Goal: Contribute content: Add original content to the website for others to see

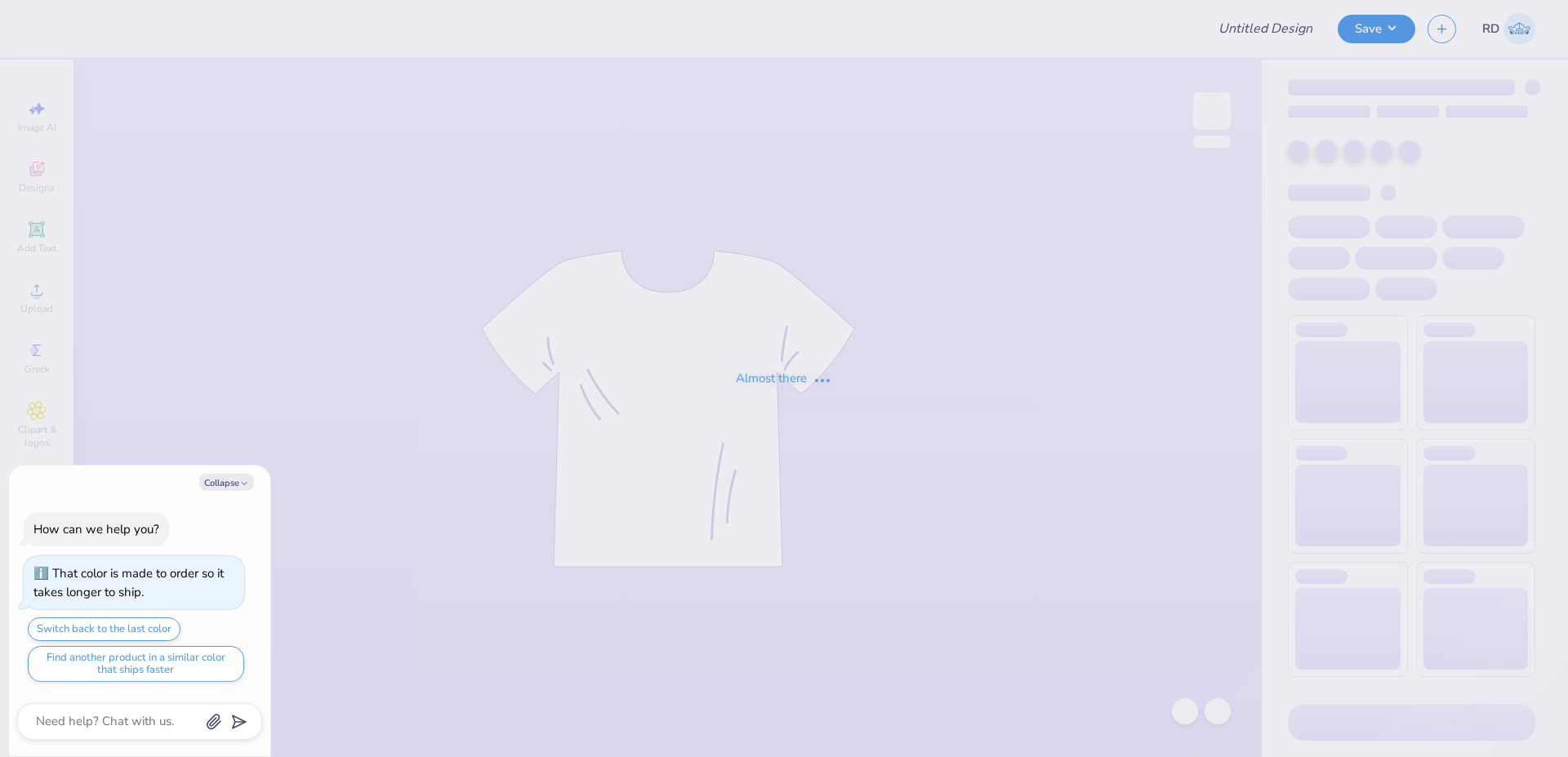
type input "FPS240003"
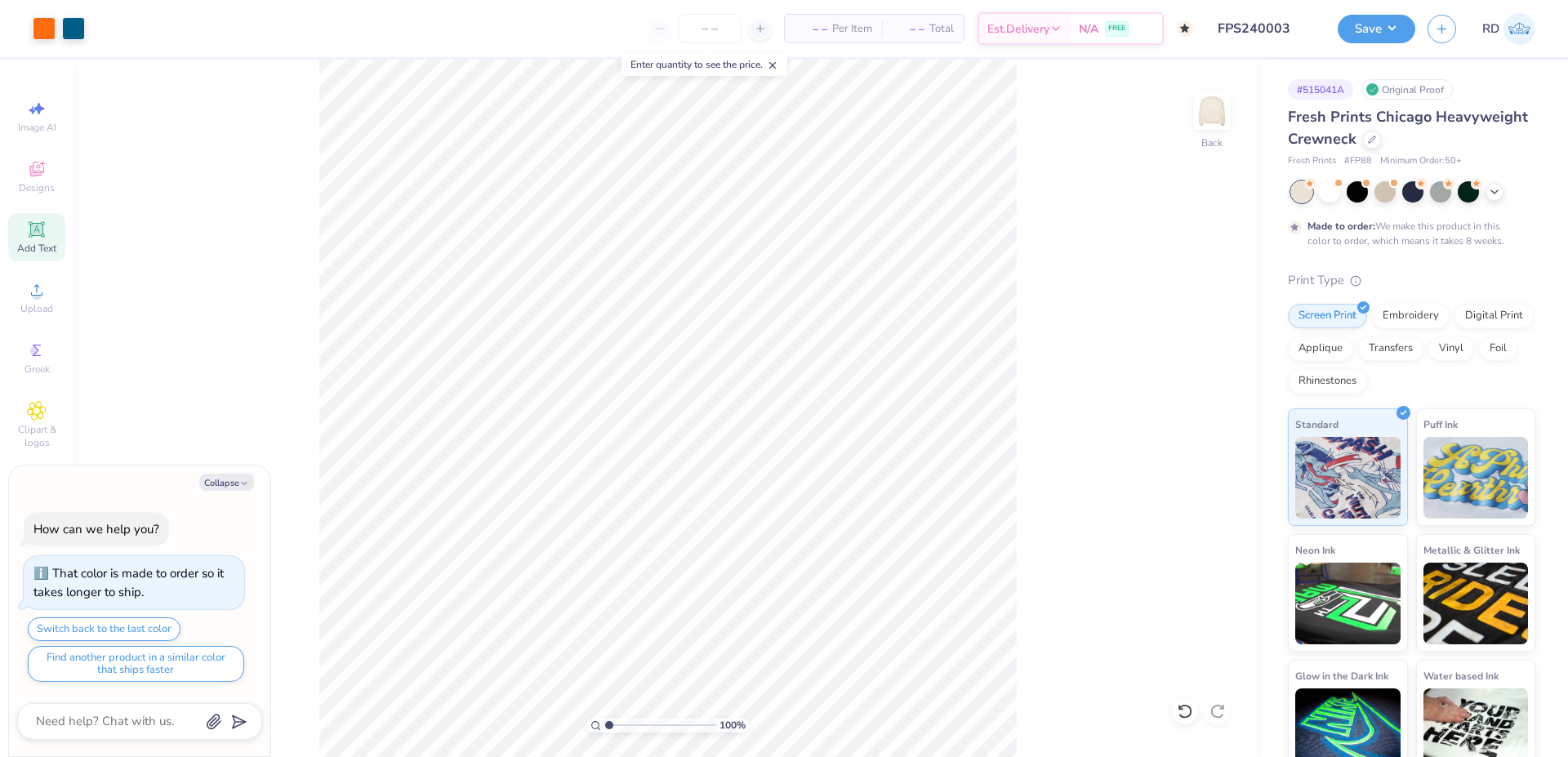
click at [49, 243] on span "Add Text" at bounding box center [36, 248] width 39 height 13
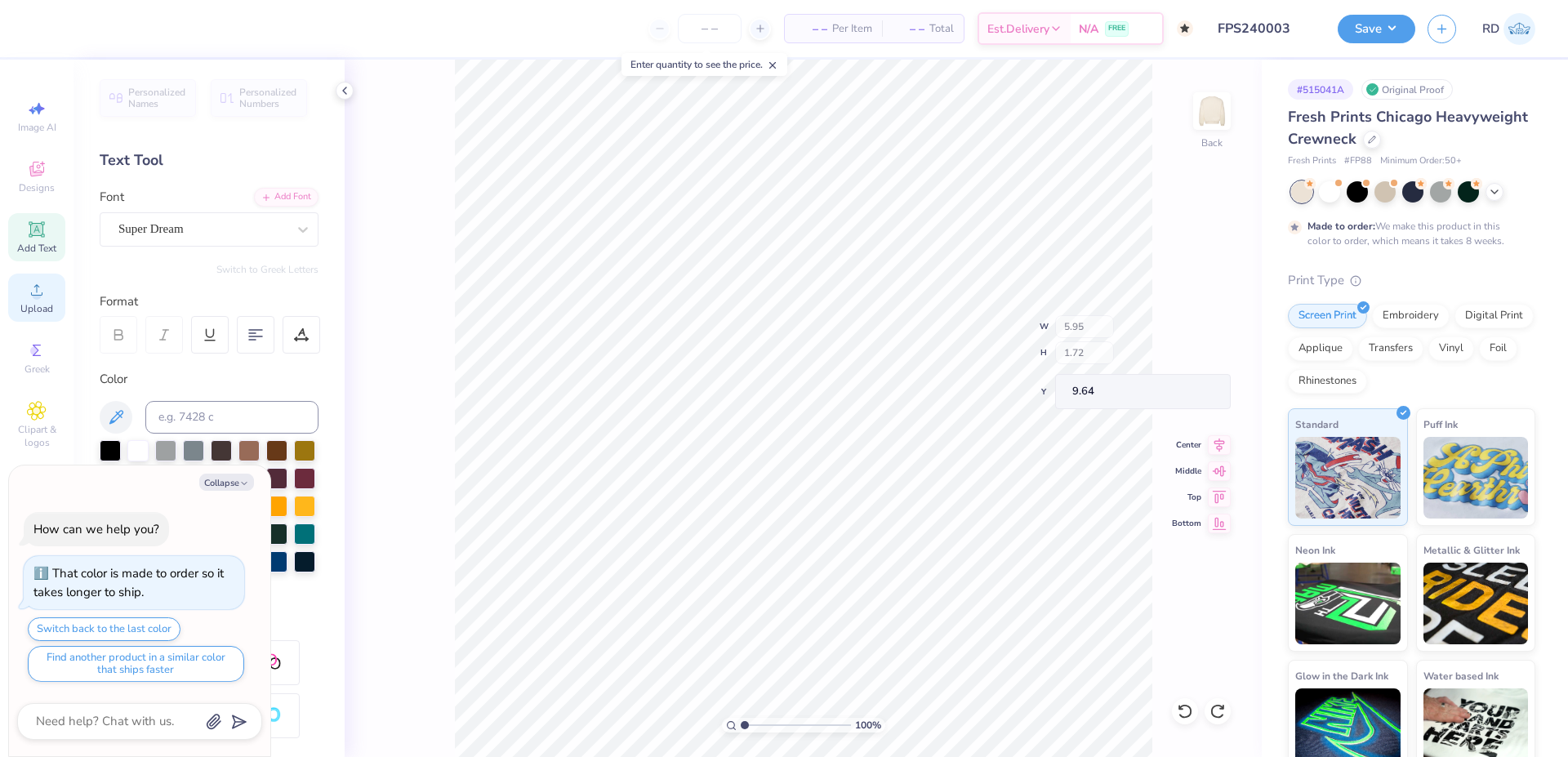
click at [41, 302] on span "Upload" at bounding box center [37, 309] width 32 height 13
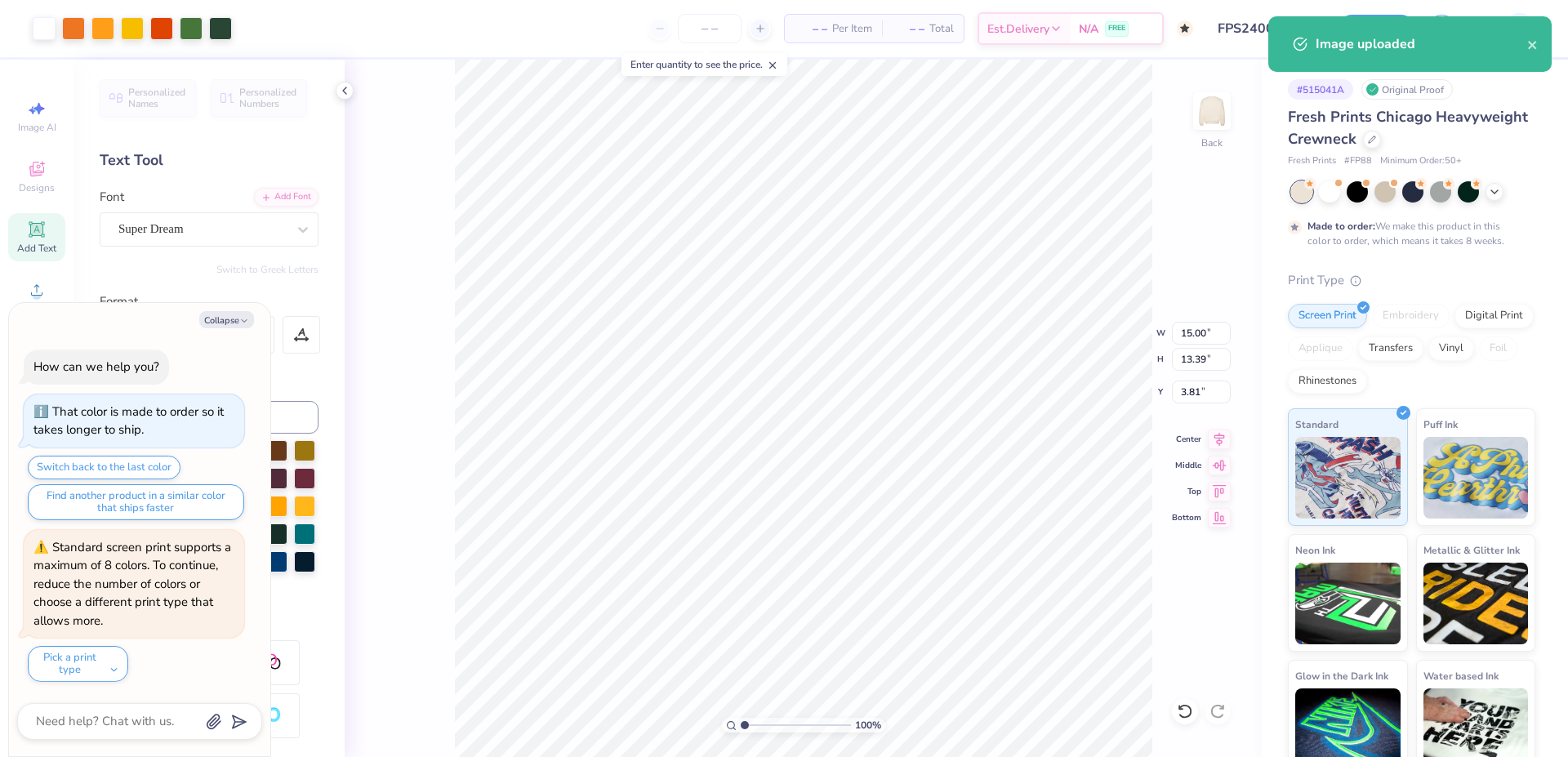
type textarea "x"
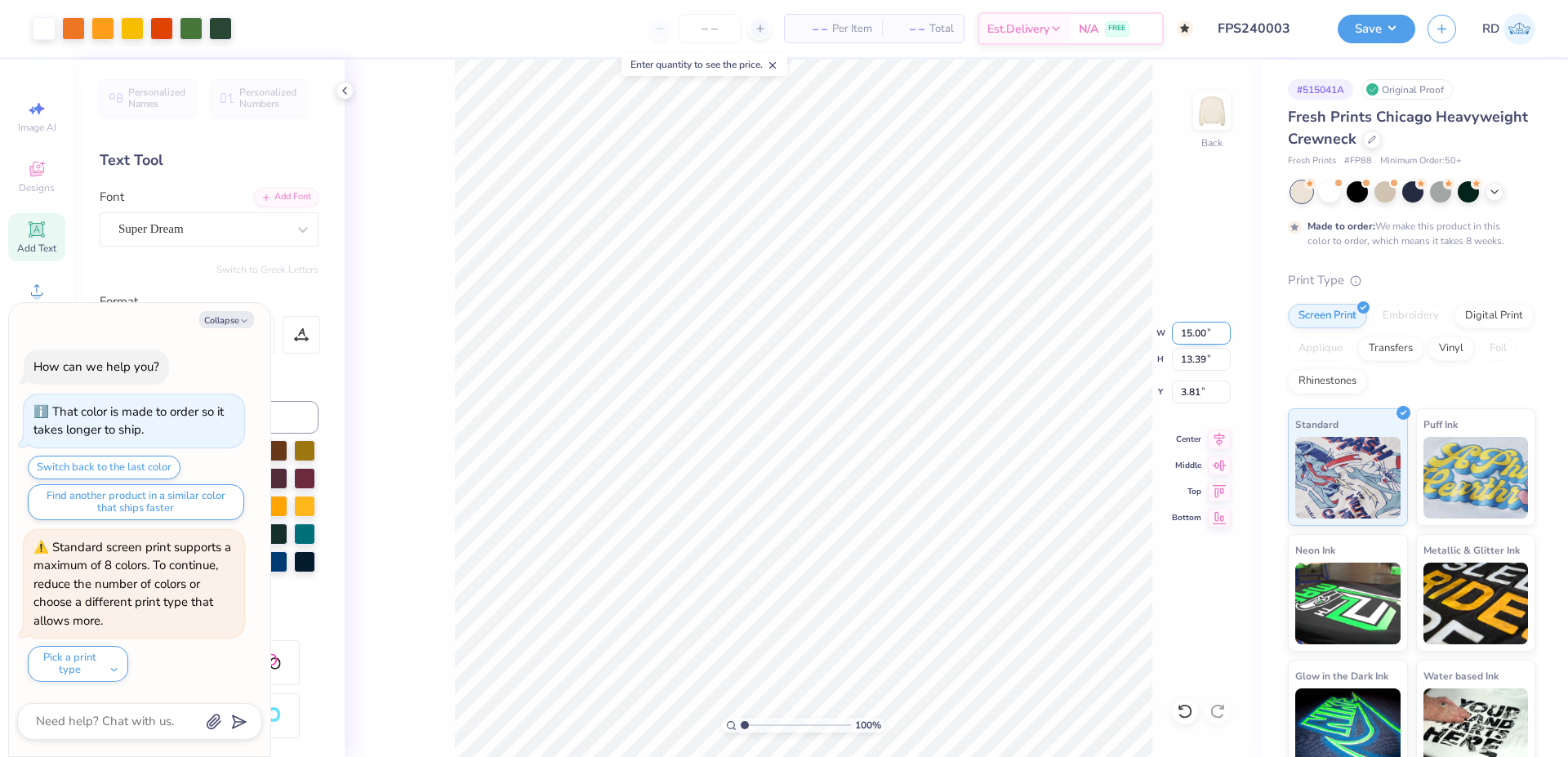
click at [1194, 337] on input "15.00" at bounding box center [1201, 333] width 59 height 23
paste input "7.086"
type input "7.086"
type textarea "x"
type input "7.09"
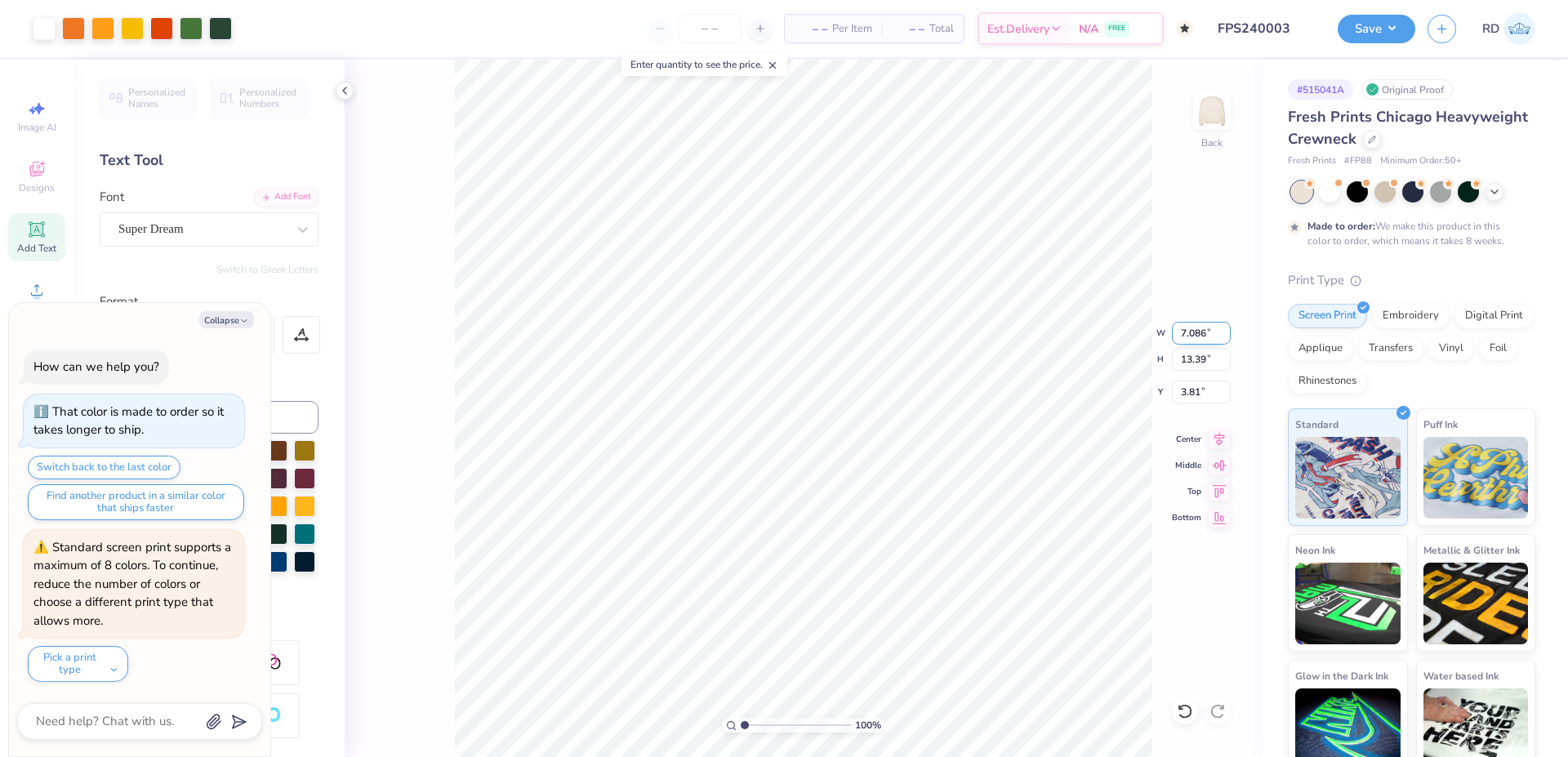
type input "6.32"
type input "7.34"
type textarea "x"
type input "4.43"
click at [1214, 426] on div "100 % Back W 7.09 7.09 " H 6.32 6.32 " Y 4.43 4.43 " Center Middle Top Bottom" at bounding box center [803, 408] width 918 height 697
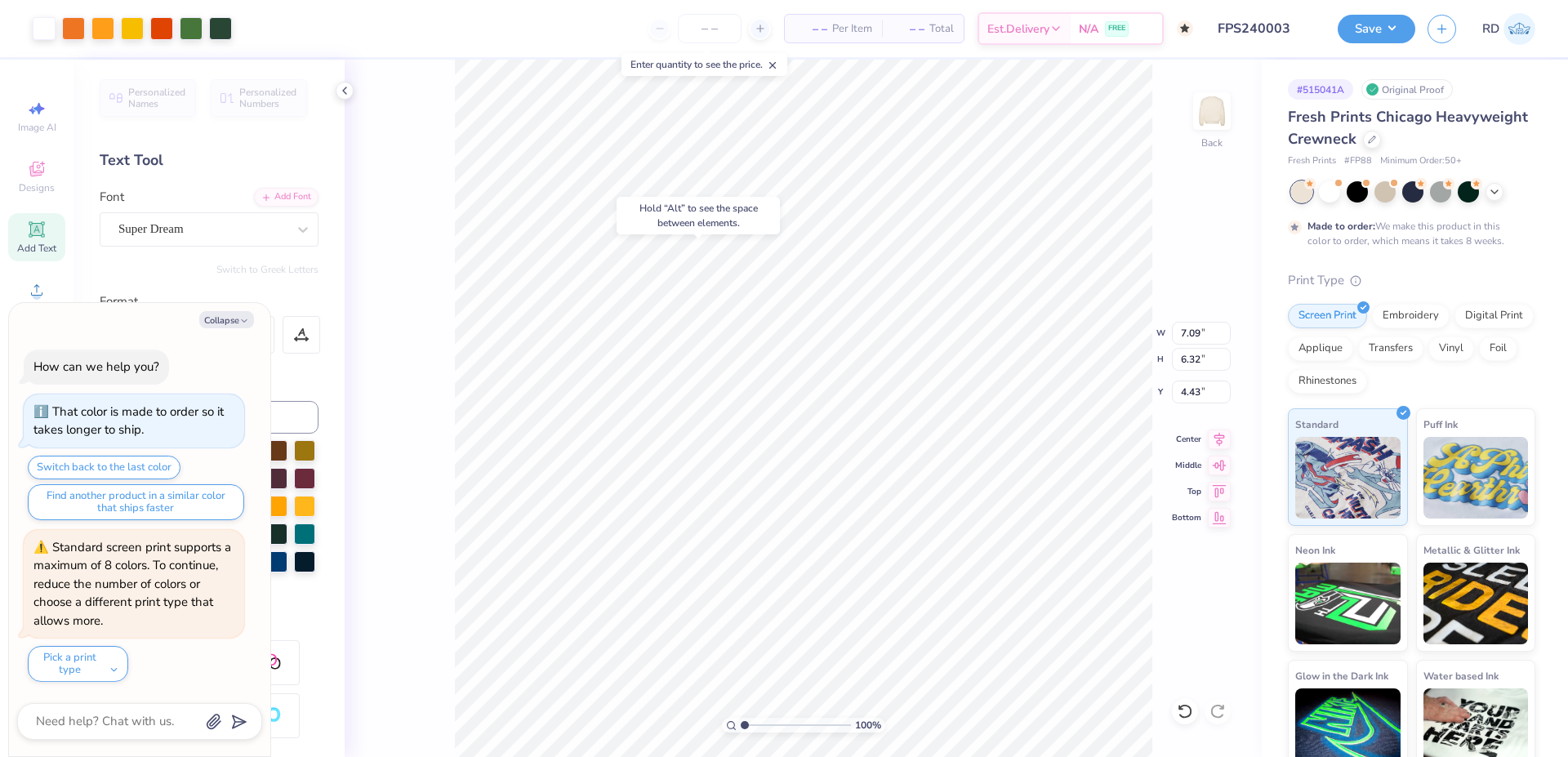
type textarea "x"
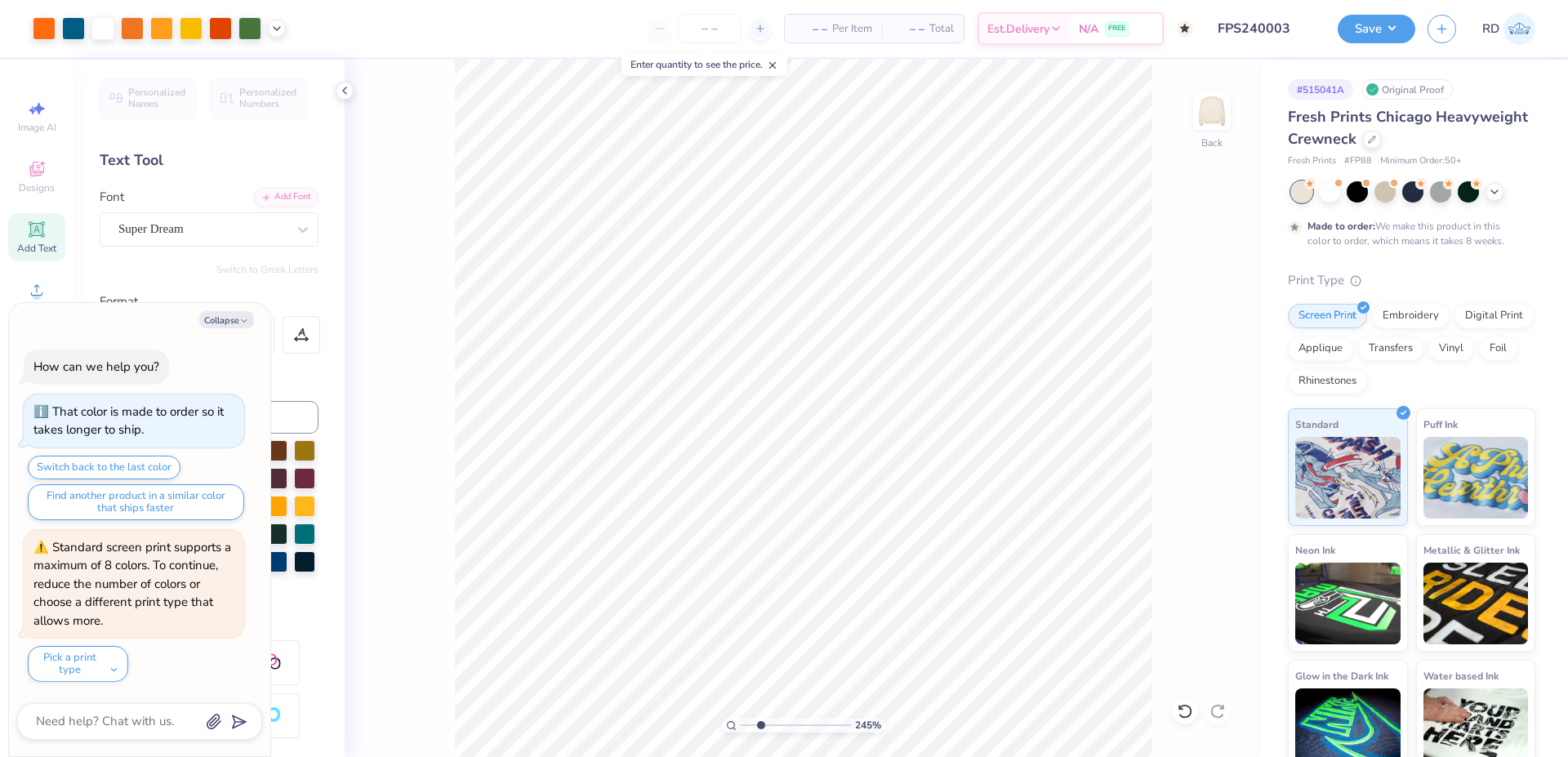
click at [761, 728] on input "range" at bounding box center [796, 725] width 110 height 14
type input "2.45"
click at [1215, 443] on icon at bounding box center [1219, 437] width 23 height 20
type textarea "x"
type input "12.00"
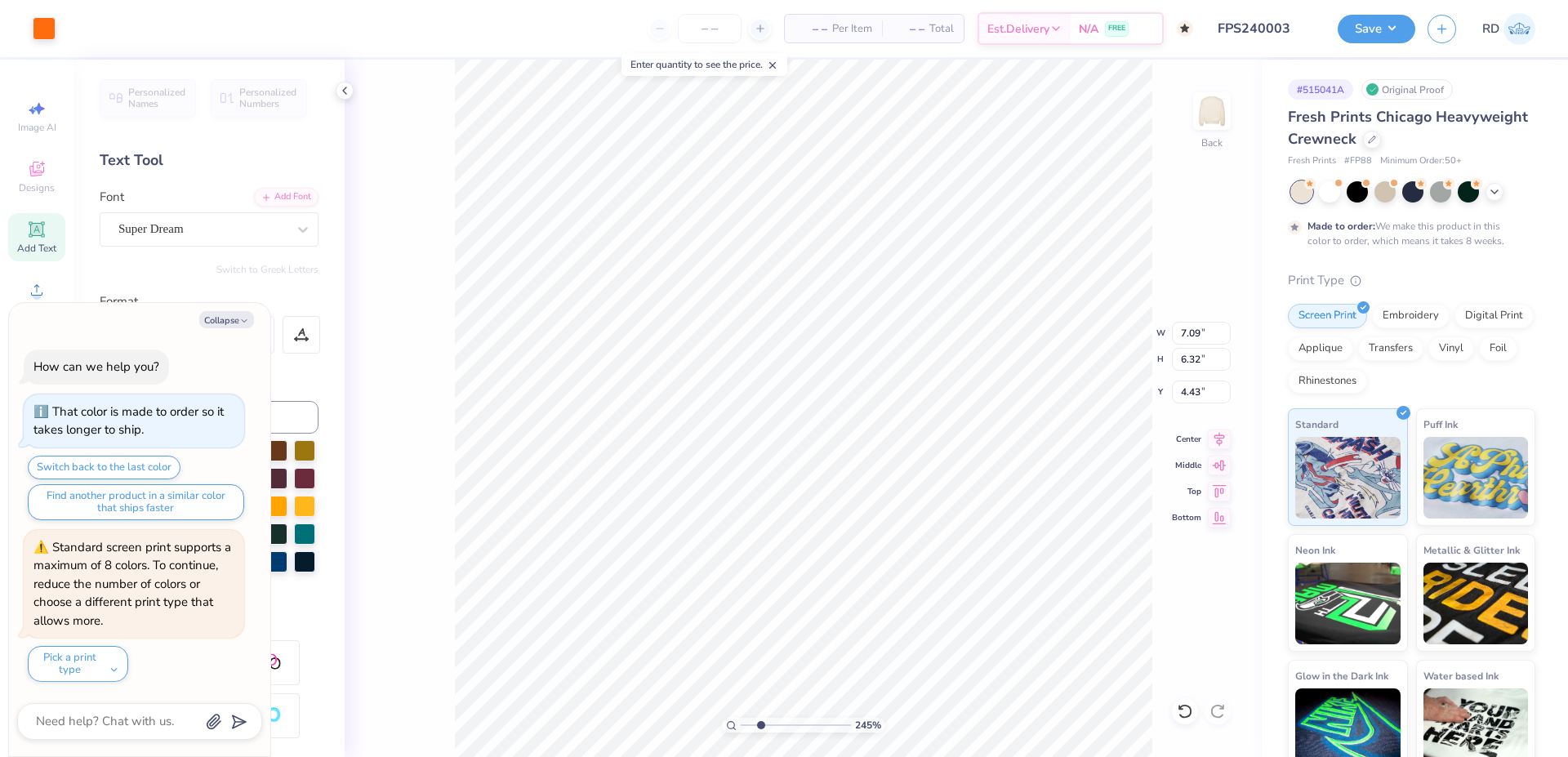
type input "2.43"
type input "2.00"
type textarea "x"
click at [797, 723] on input "range" at bounding box center [796, 725] width 110 height 14
type input "5.73"
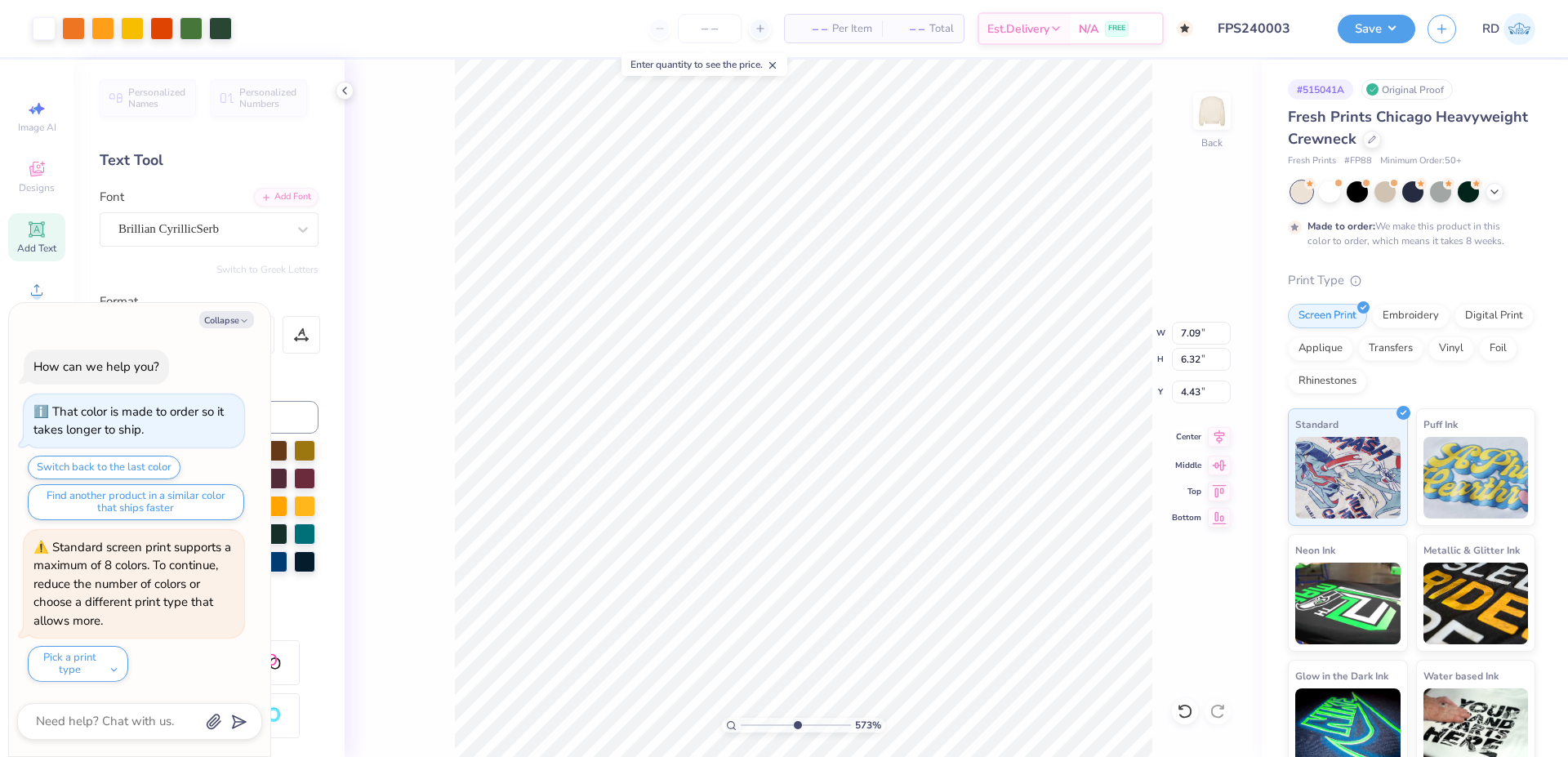
type textarea "x"
type input "4.39"
click at [1220, 434] on icon at bounding box center [1219, 437] width 23 height 20
drag, startPoint x: 776, startPoint y: 726, endPoint x: 756, endPoint y: 727, distance: 20.0
type input "2.08"
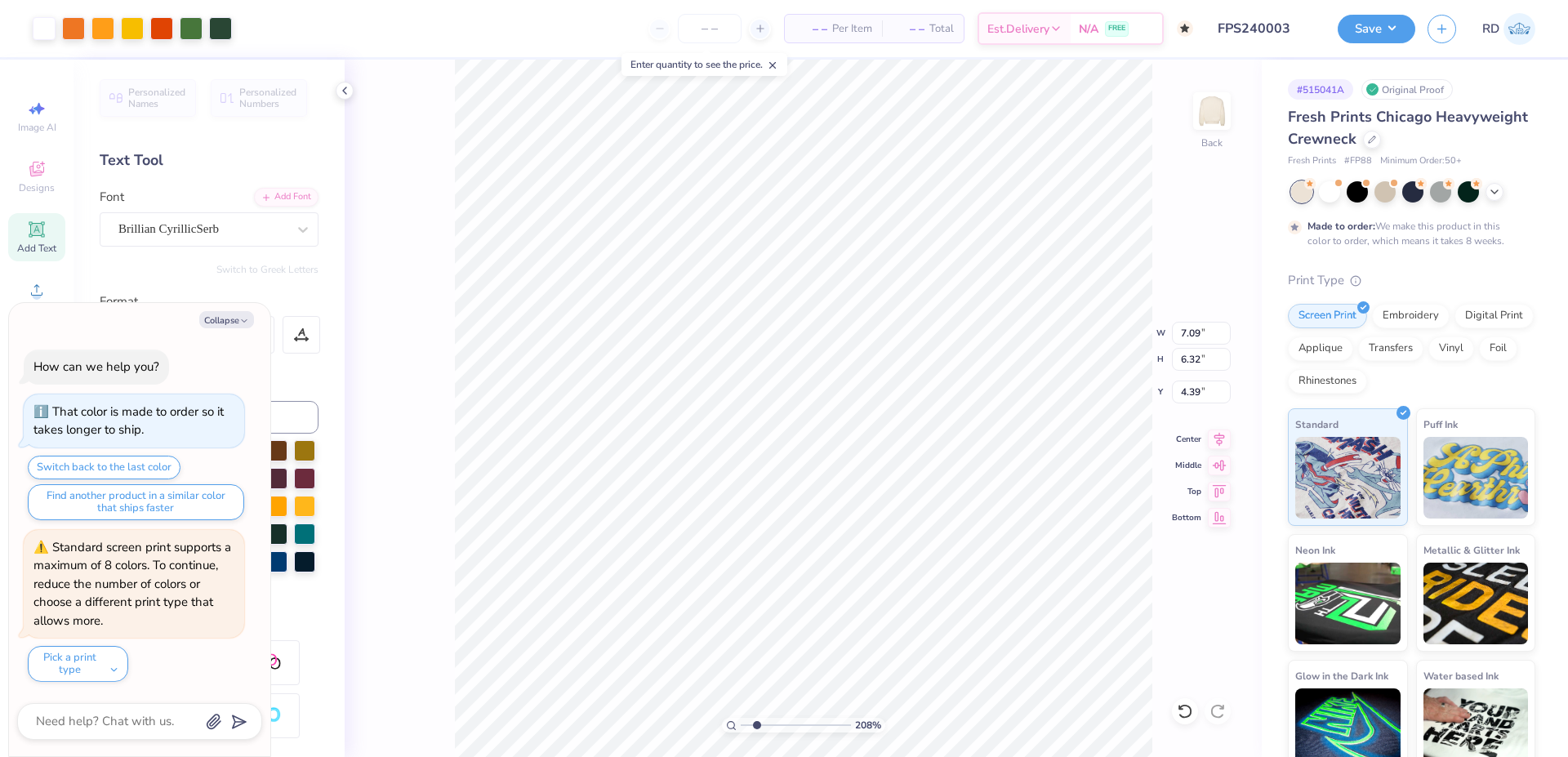
click at [756, 727] on input "range" at bounding box center [796, 725] width 110 height 14
type textarea "x"
type input "4.46"
type input "0.78"
type input "4.89"
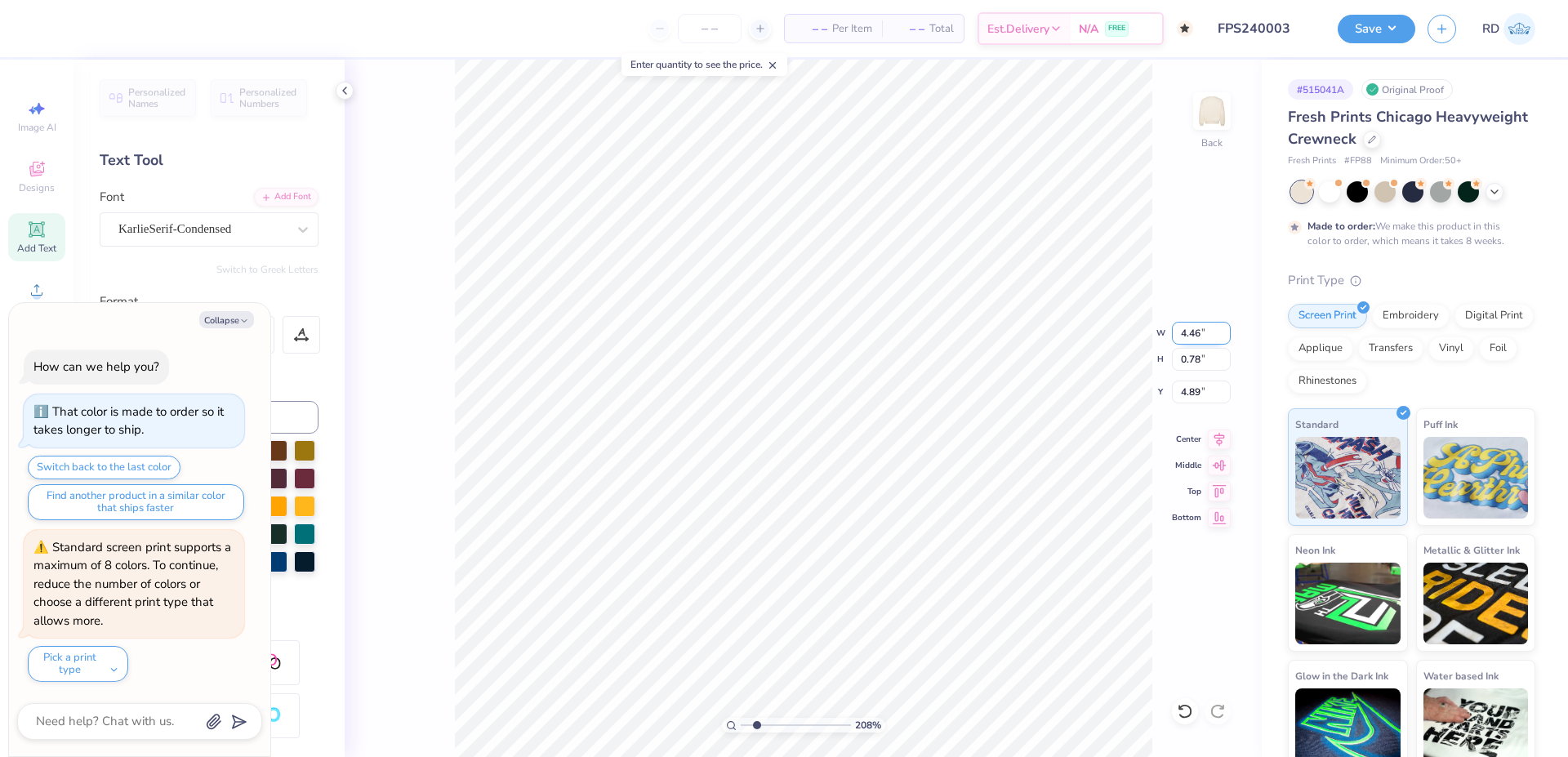
click at [1200, 332] on input "4.46" at bounding box center [1201, 333] width 59 height 23
paste input "3.78"
type input "3.78"
type textarea "x"
type input "0.66"
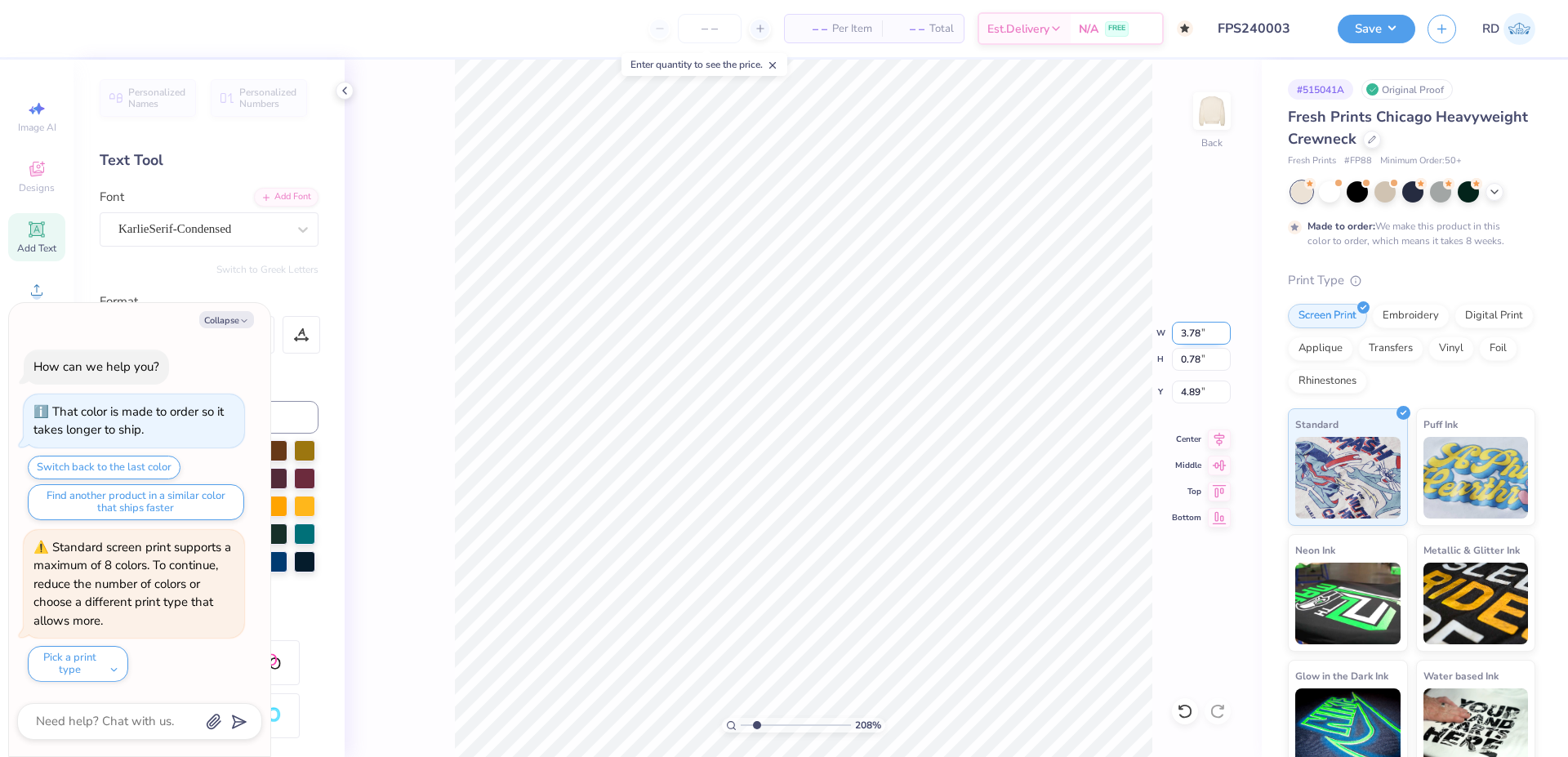
type input "4.95"
click at [712, 578] on li "Bring to Front" at bounding box center [704, 583] width 128 height 32
type textarea "x"
type input "2.23"
type input "0.80"
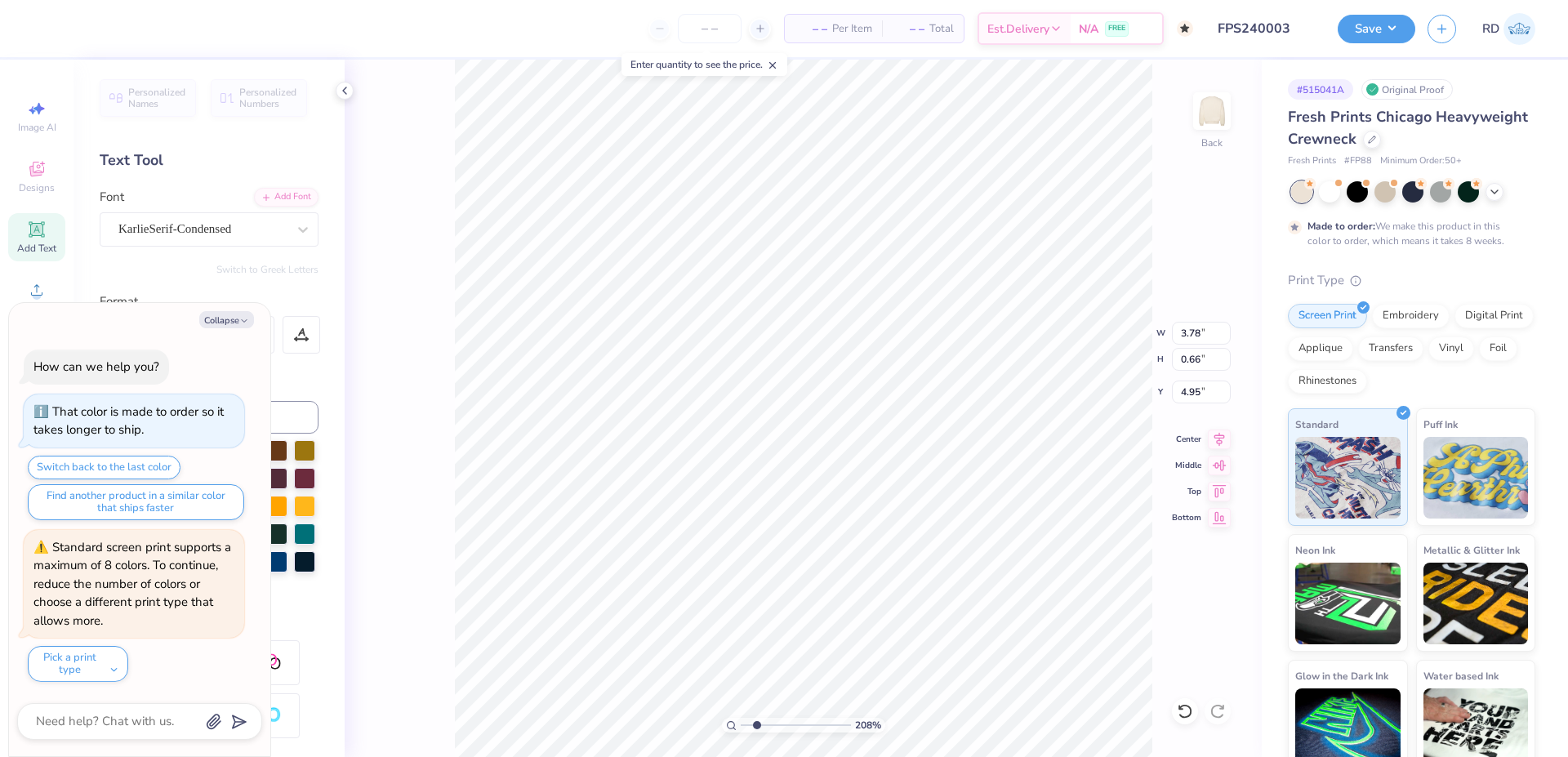
type input "9.39"
click at [1086, 643] on li "Bring to Front" at bounding box center [1093, 641] width 128 height 32
type textarea "x"
type input "3.78"
type input "0.66"
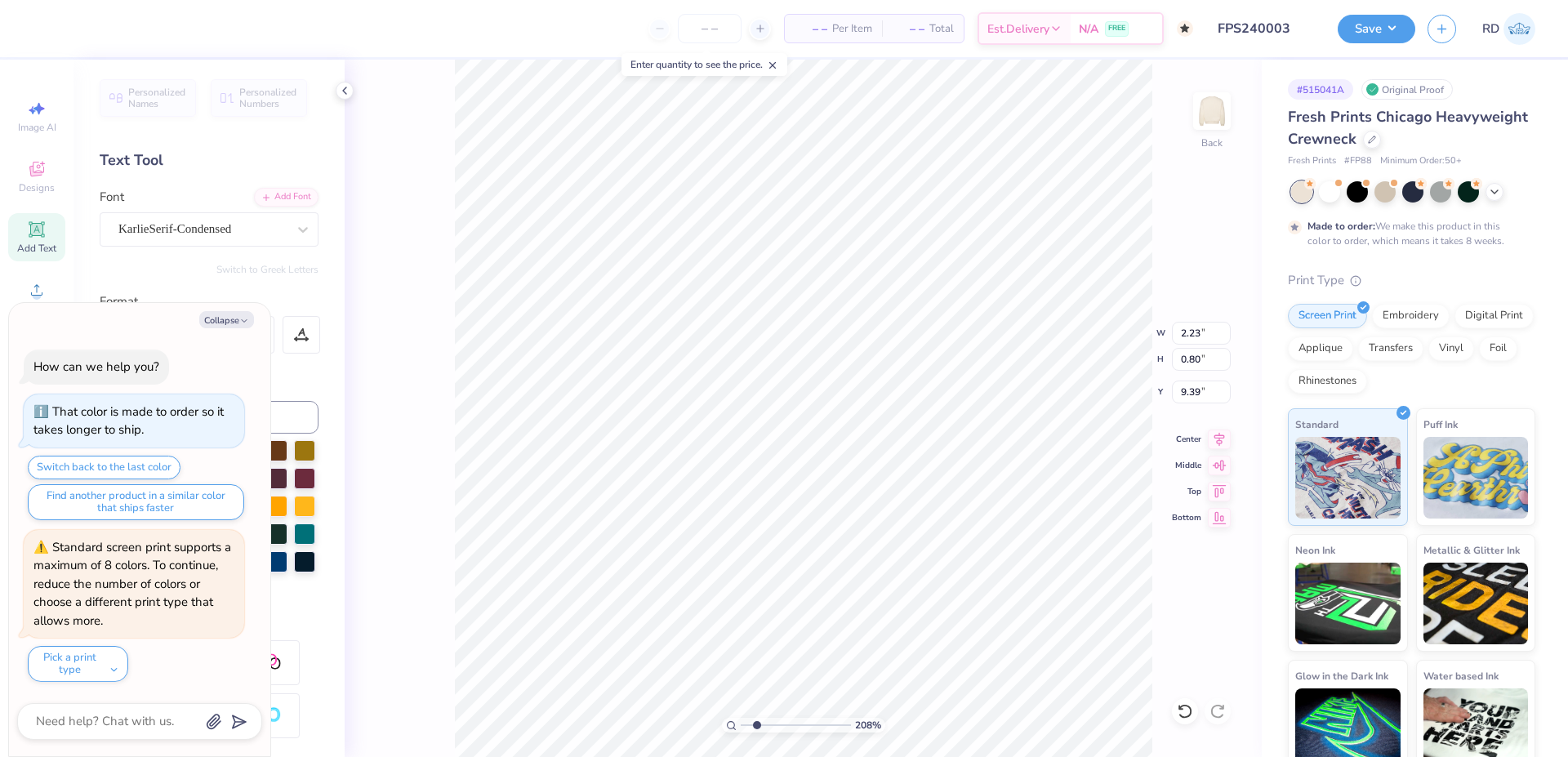
type input "4.95"
type textarea "x"
type input "4.66"
type textarea "x"
type input "10.21"
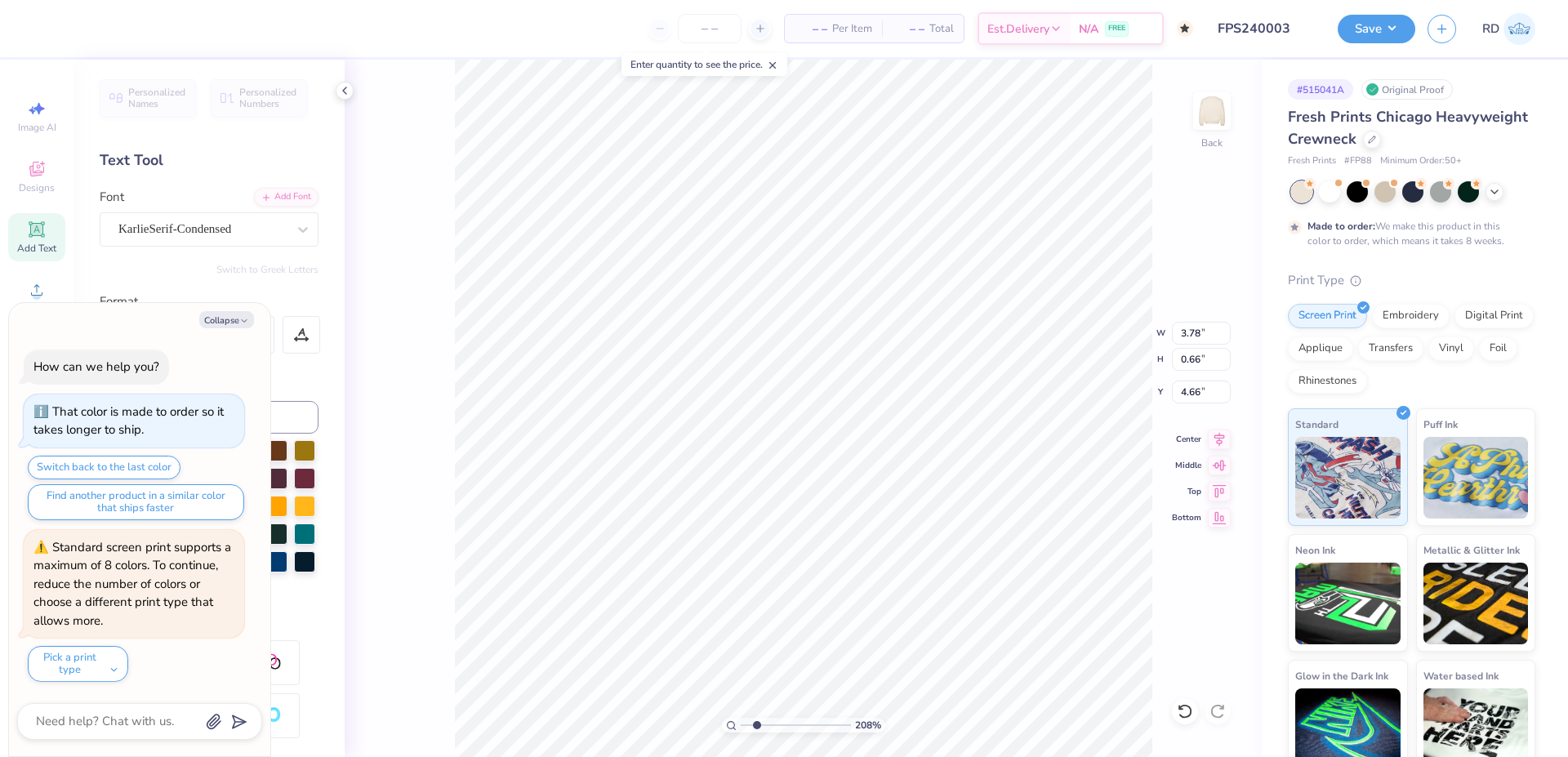
type input "5.53"
click at [1220, 435] on icon at bounding box center [1220, 436] width 11 height 14
type textarea "x"
type input "10.50"
click at [1039, 642] on li "Bring to Front" at bounding box center [1050, 641] width 128 height 32
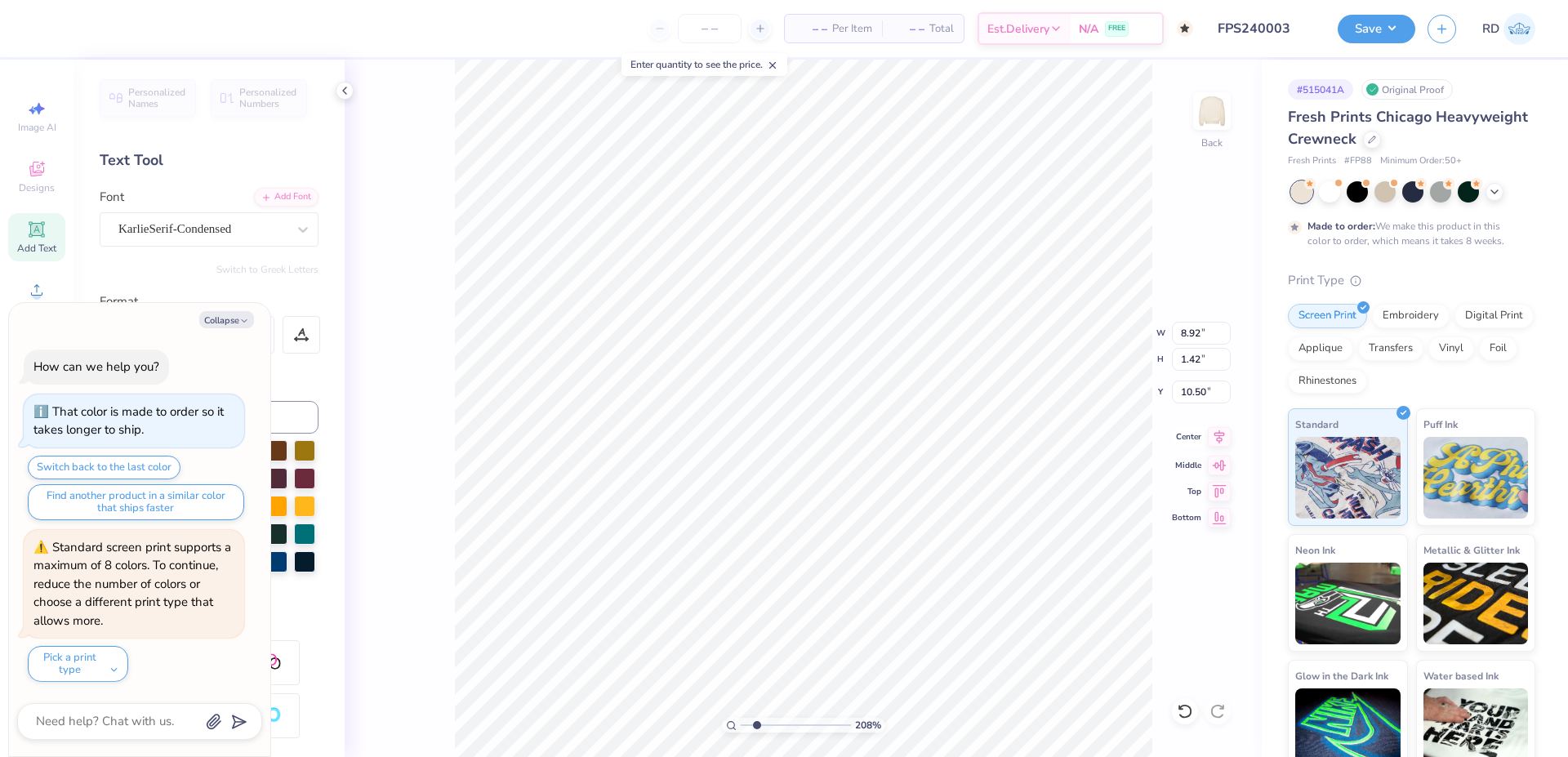
click at [1220, 431] on icon at bounding box center [1219, 437] width 23 height 20
type textarea "x"
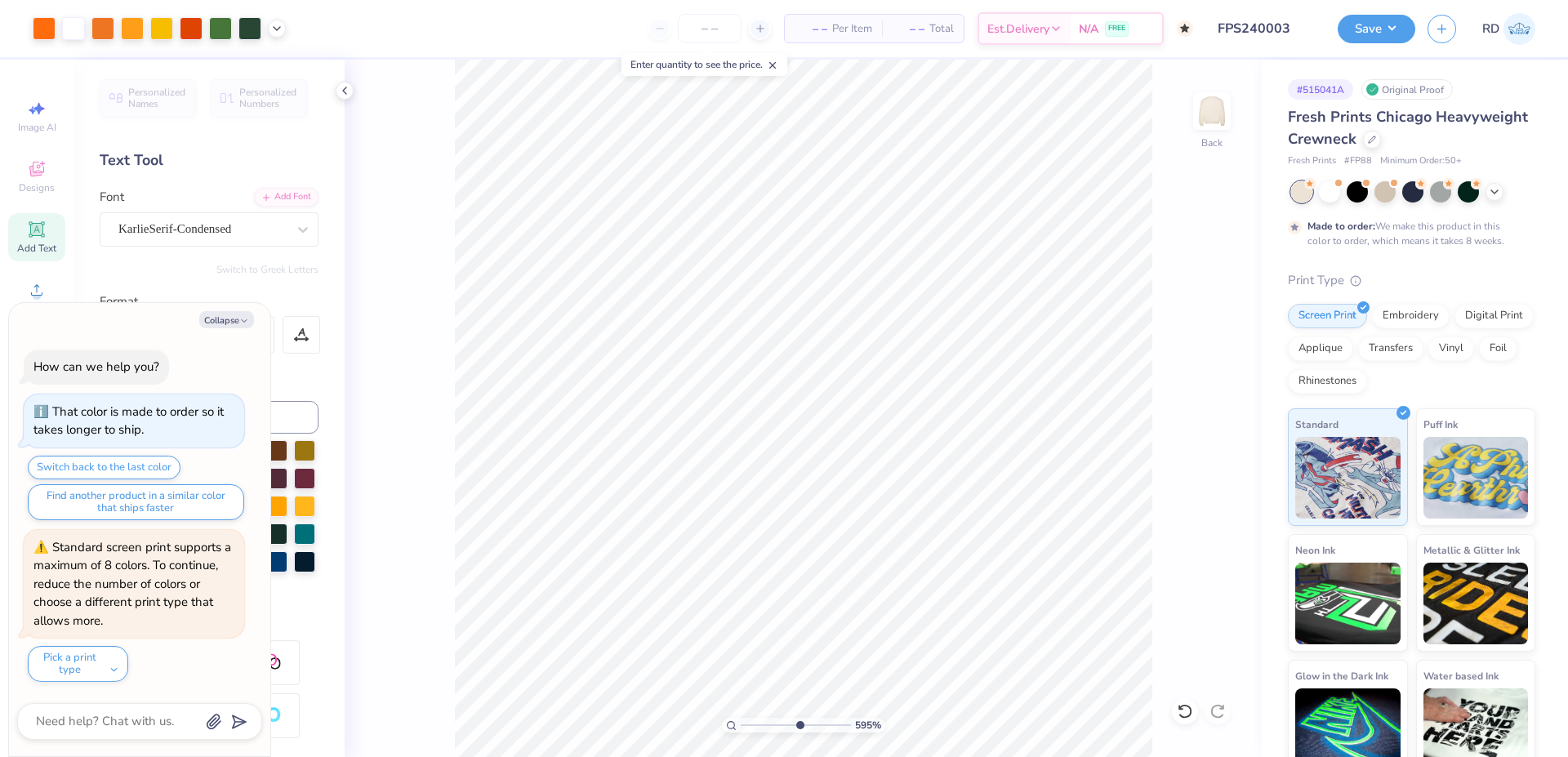
click at [798, 720] on input "range" at bounding box center [796, 725] width 110 height 14
type input "5.95"
type textarea "x"
type input "10.27"
type textarea "x"
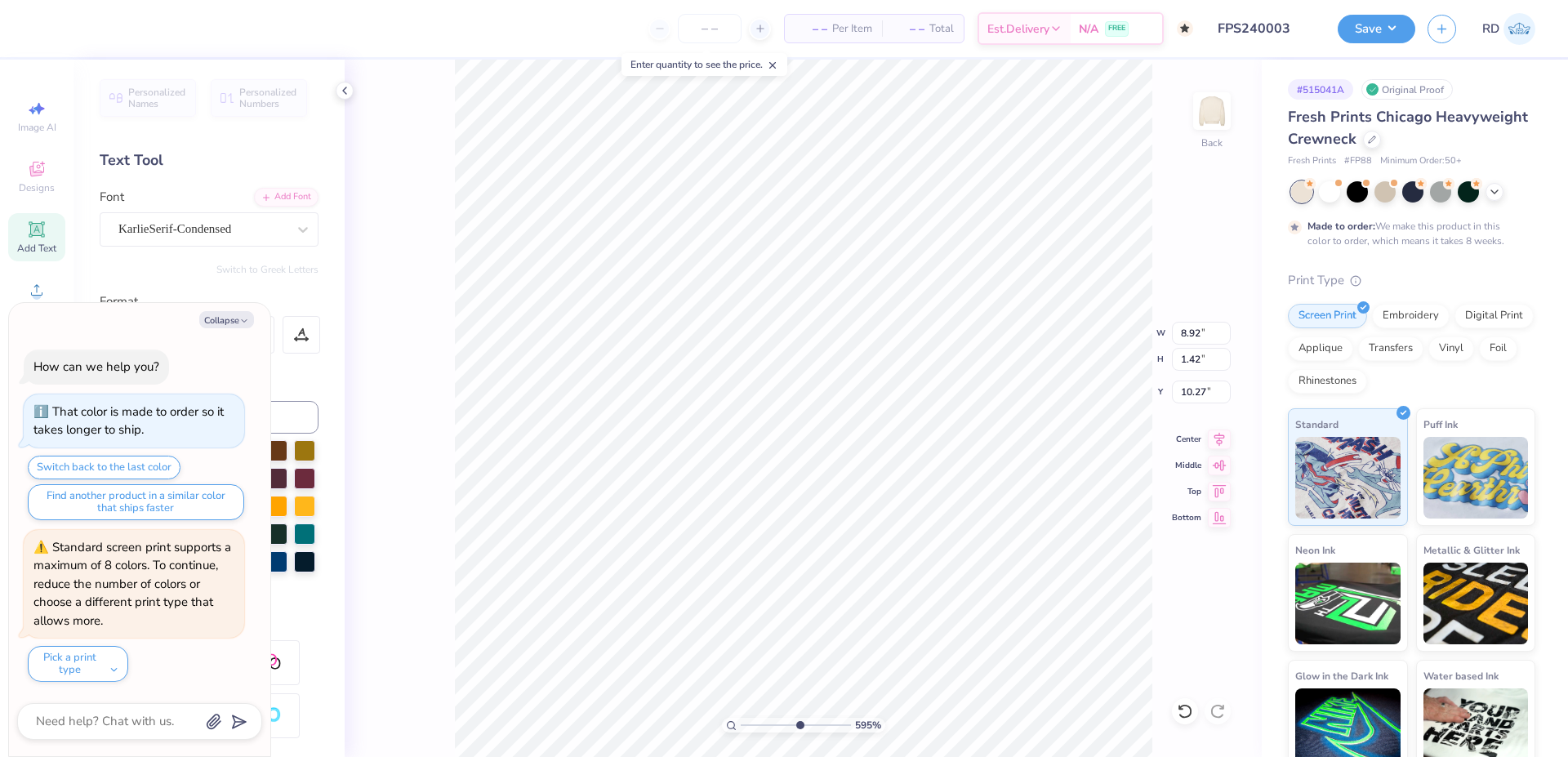
type input "10.26"
click at [1214, 439] on icon at bounding box center [1219, 437] width 23 height 20
drag, startPoint x: 749, startPoint y: 728, endPoint x: 761, endPoint y: 727, distance: 12.0
click at [761, 727] on input "range" at bounding box center [796, 725] width 110 height 14
type input "2.53"
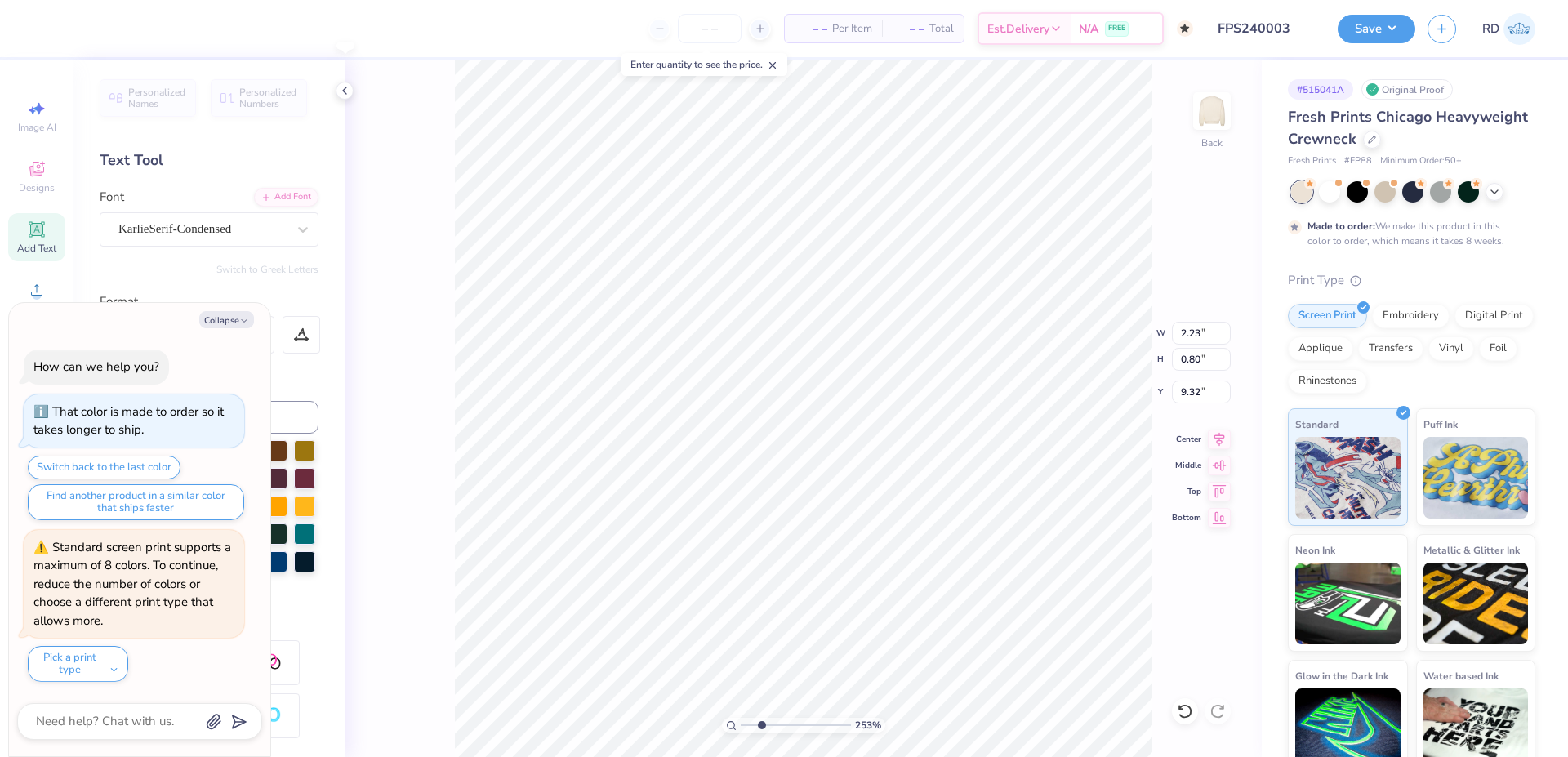
type textarea "x"
type input "9.32"
type textarea "x"
type input "9.26"
type textarea "x"
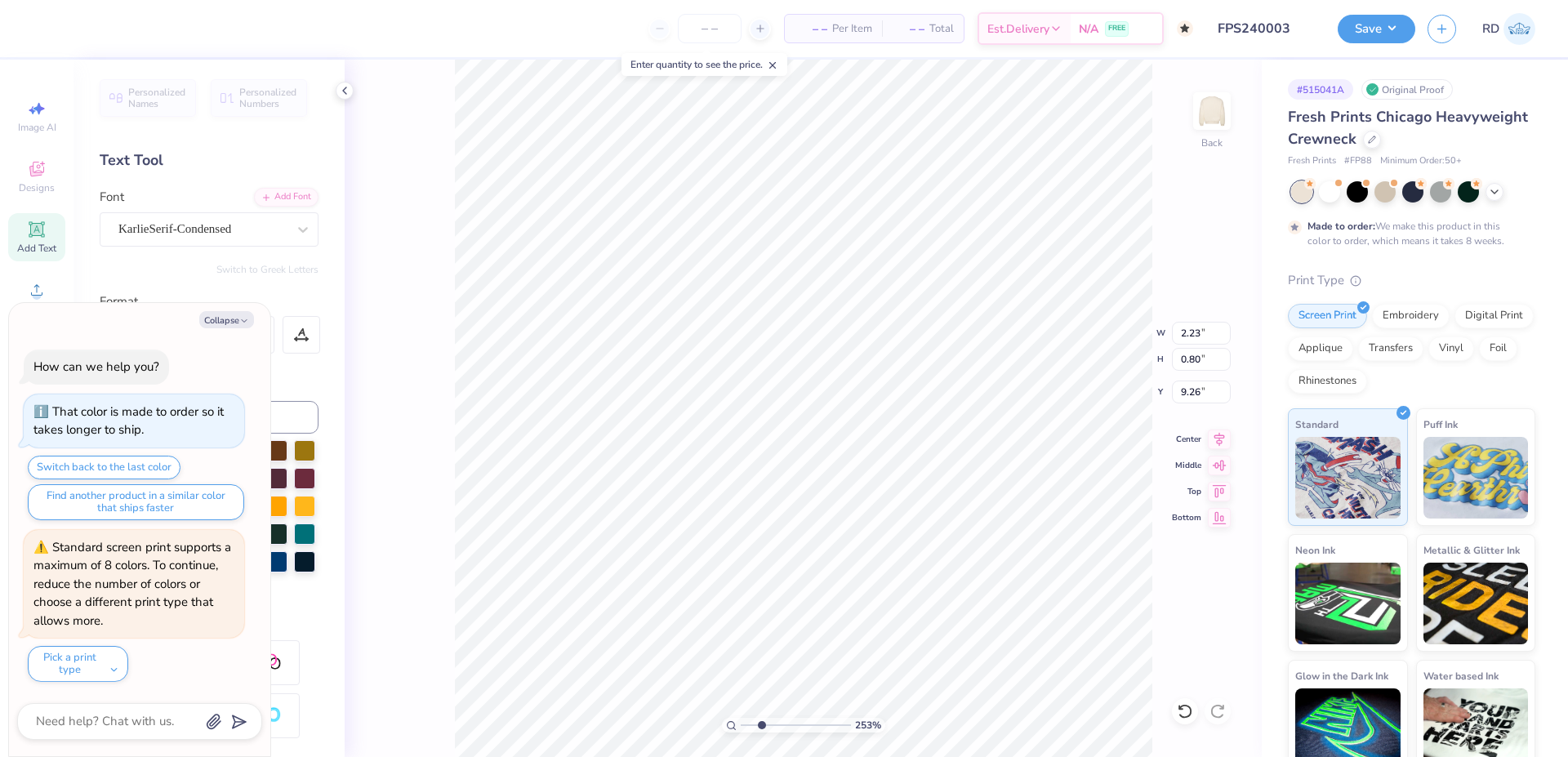
type input "7.09"
type input "6.32"
type input "4.39"
click at [222, 316] on button "Collapse" at bounding box center [226, 319] width 55 height 17
type textarea "x"
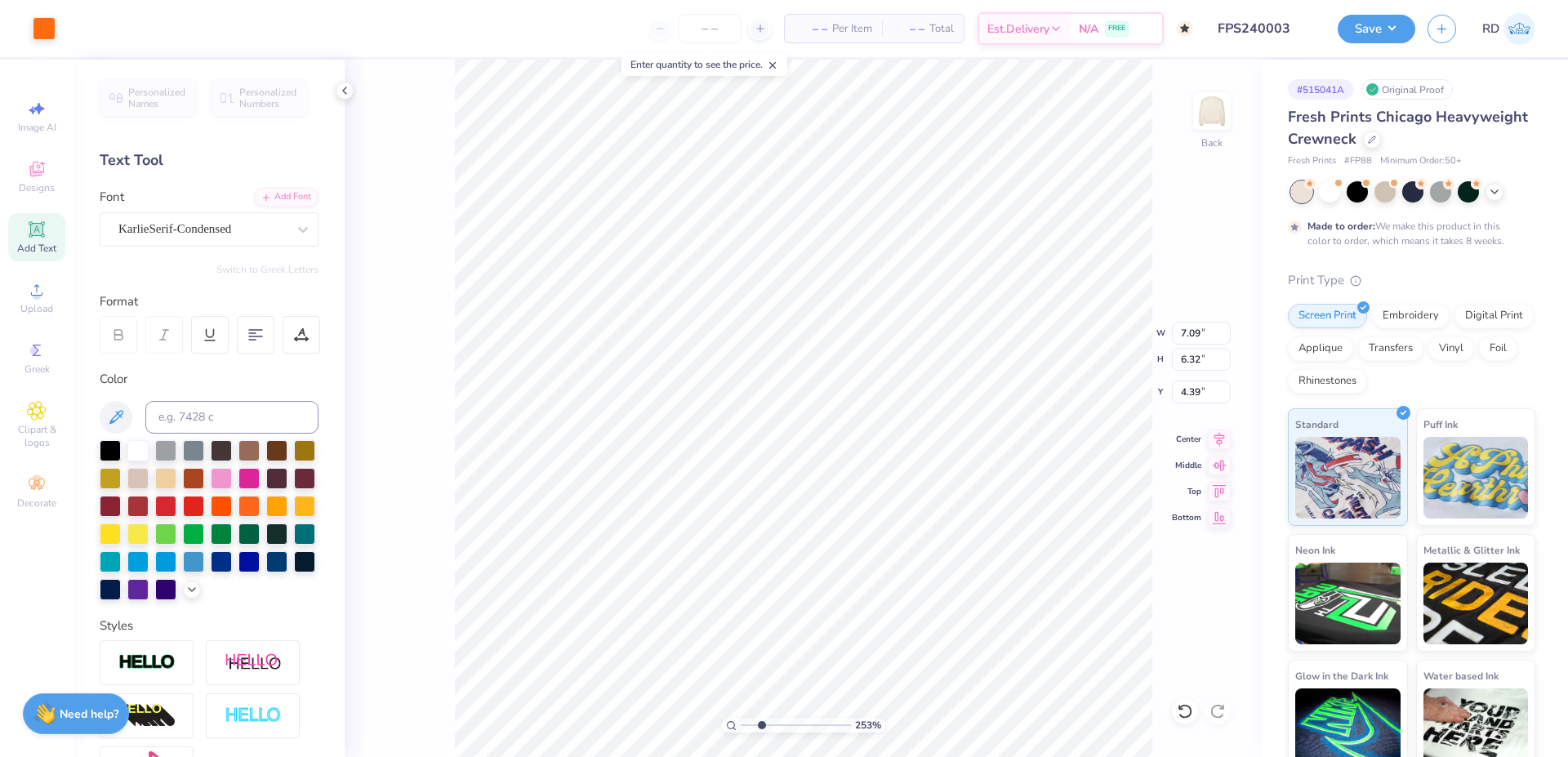
type input "2.23"
type input "0.80"
type input "9.26"
click at [251, 419] on input at bounding box center [232, 417] width 173 height 32
type input "158"
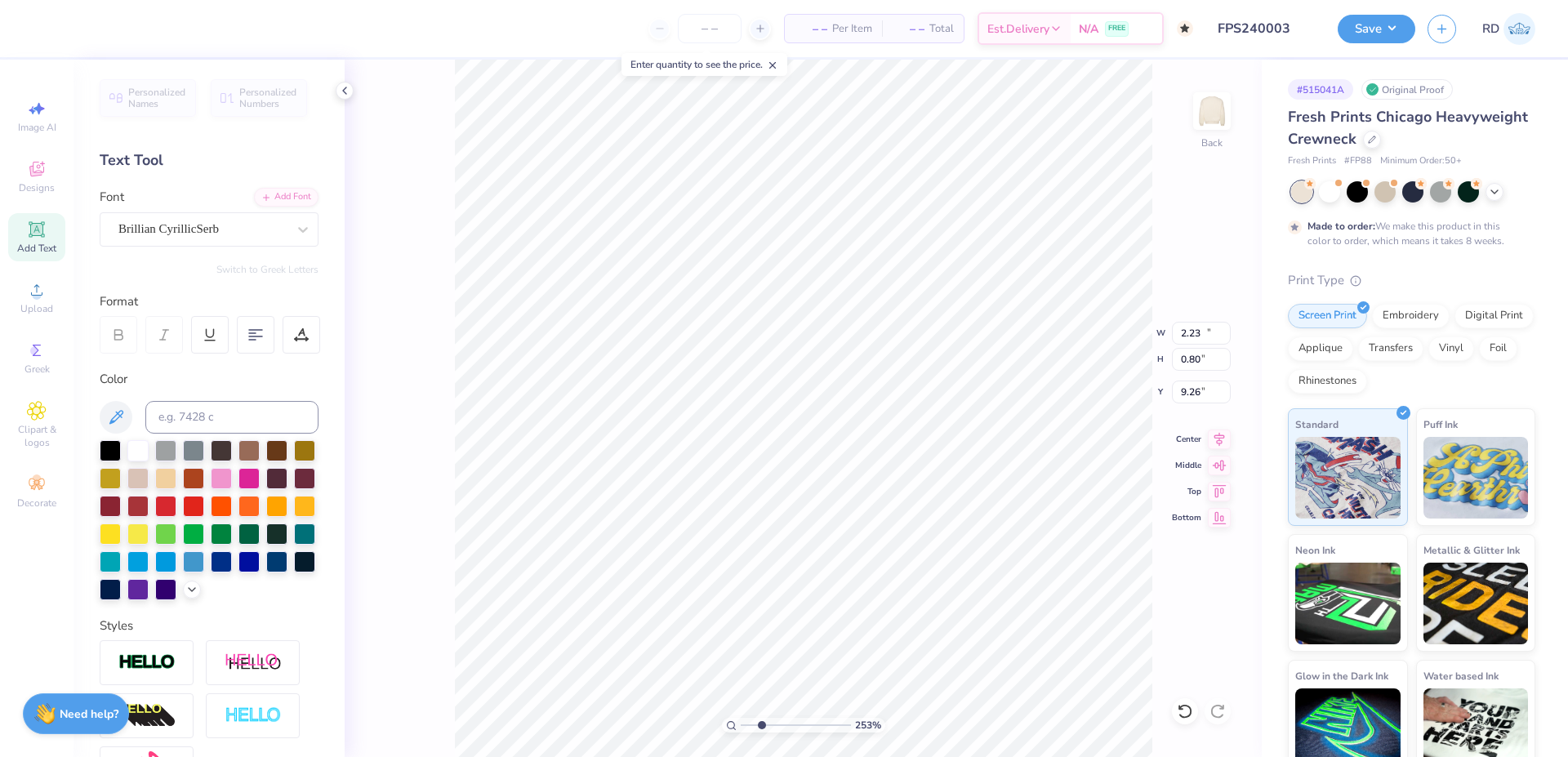
type input "12.00"
type input "2.43"
type input "2.00"
click at [209, 403] on input at bounding box center [232, 417] width 173 height 32
type input "158"
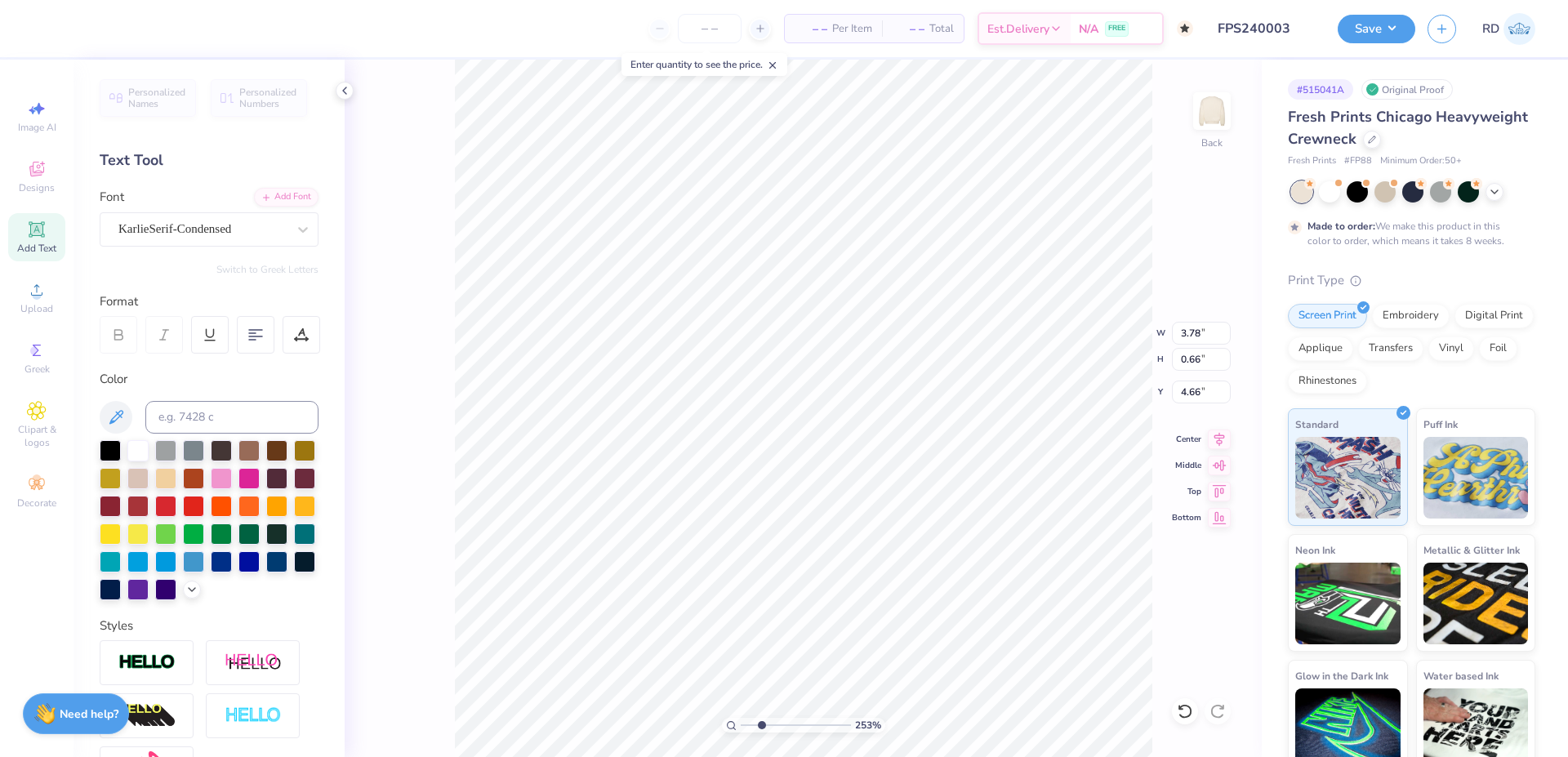
type input "9.76"
type input "5.40"
click at [1214, 436] on icon at bounding box center [1219, 437] width 23 height 20
type input "3.78"
type input "0.66"
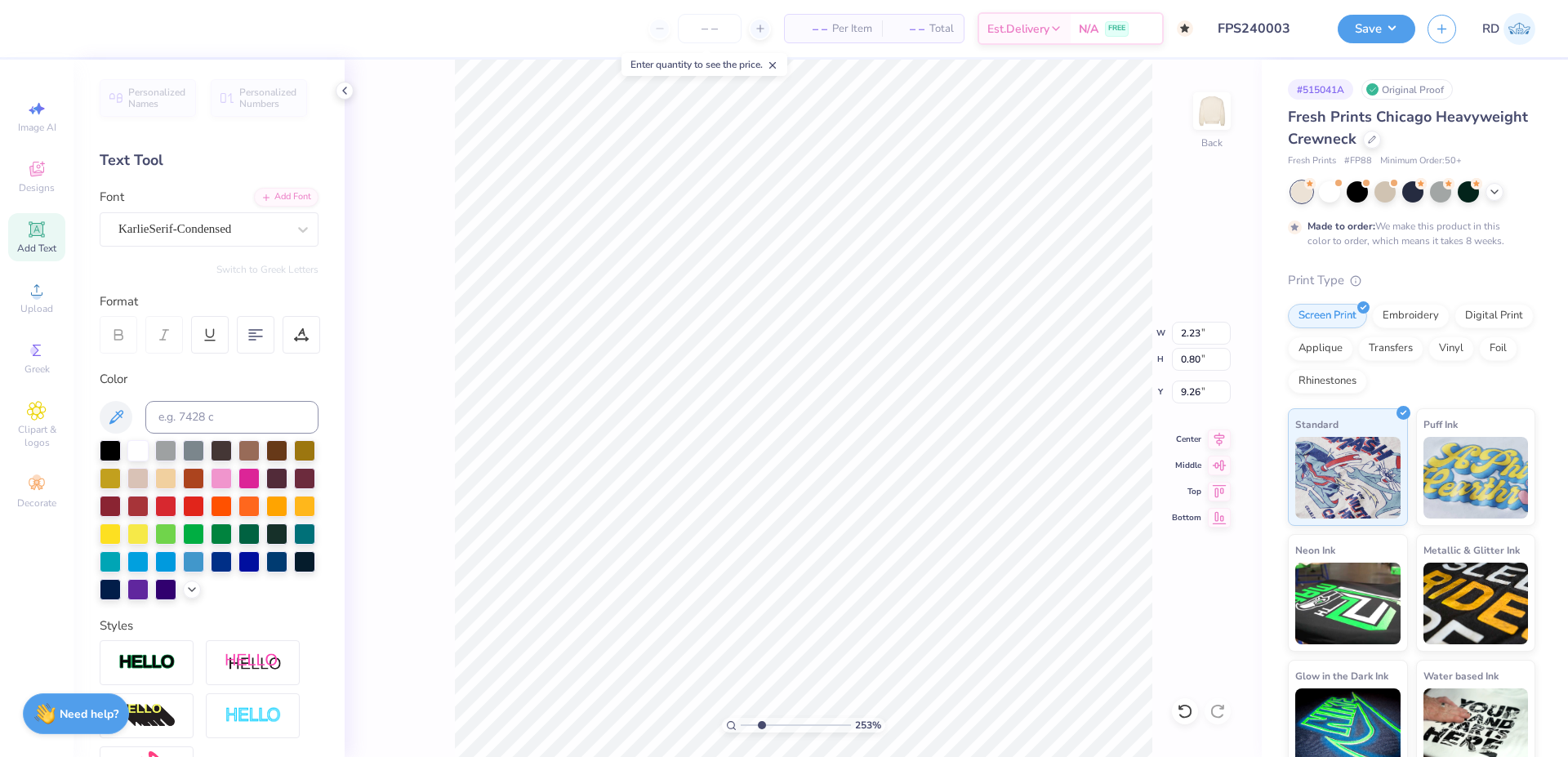
type input "4.66"
type input "2.23"
type input "0.80"
type input "9.26"
type input "9.38"
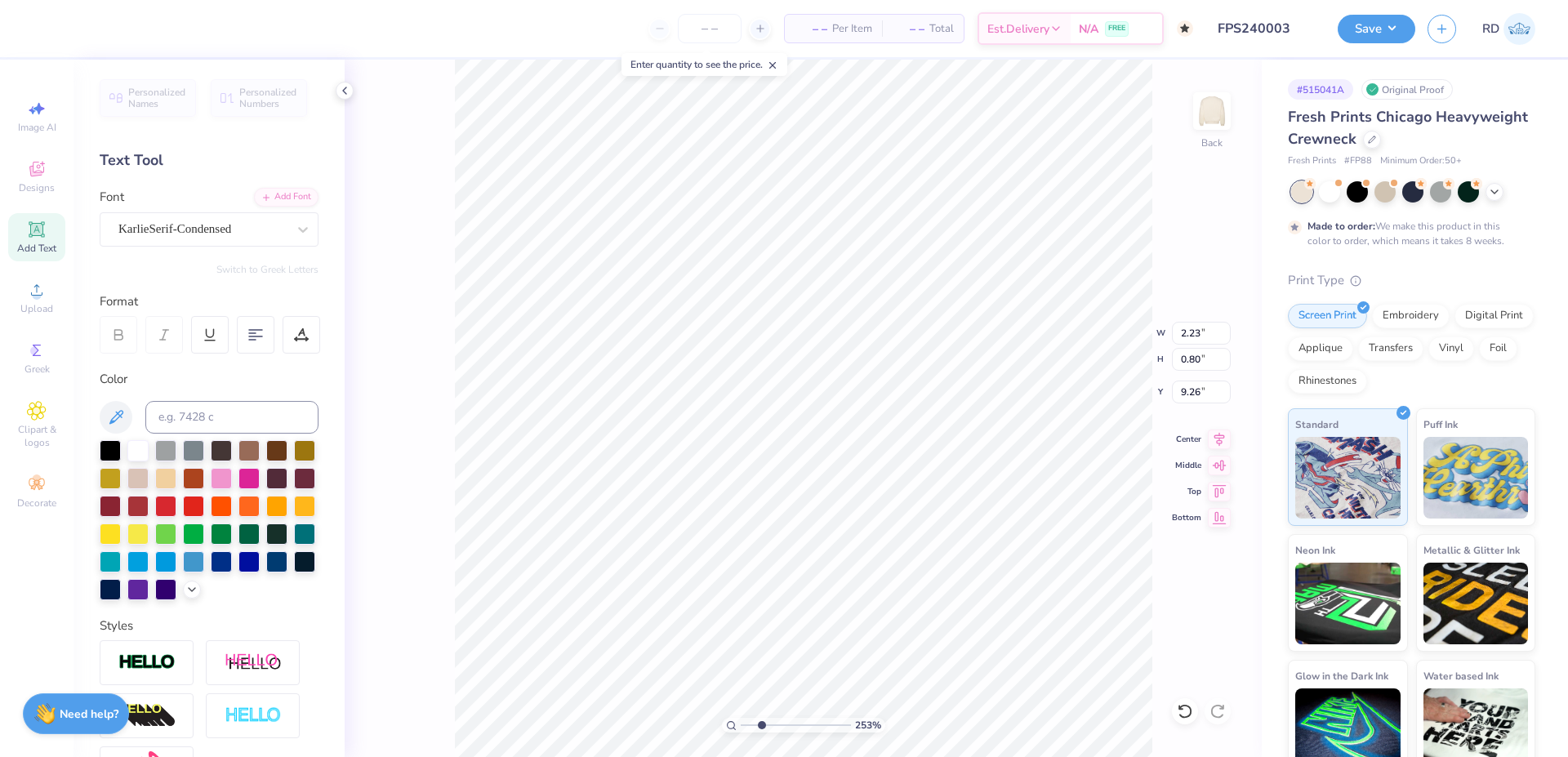
type input "5.40"
type input "4.66"
click at [1220, 437] on icon at bounding box center [1219, 437] width 23 height 20
click at [1219, 444] on icon at bounding box center [1219, 437] width 23 height 20
type input "12.00"
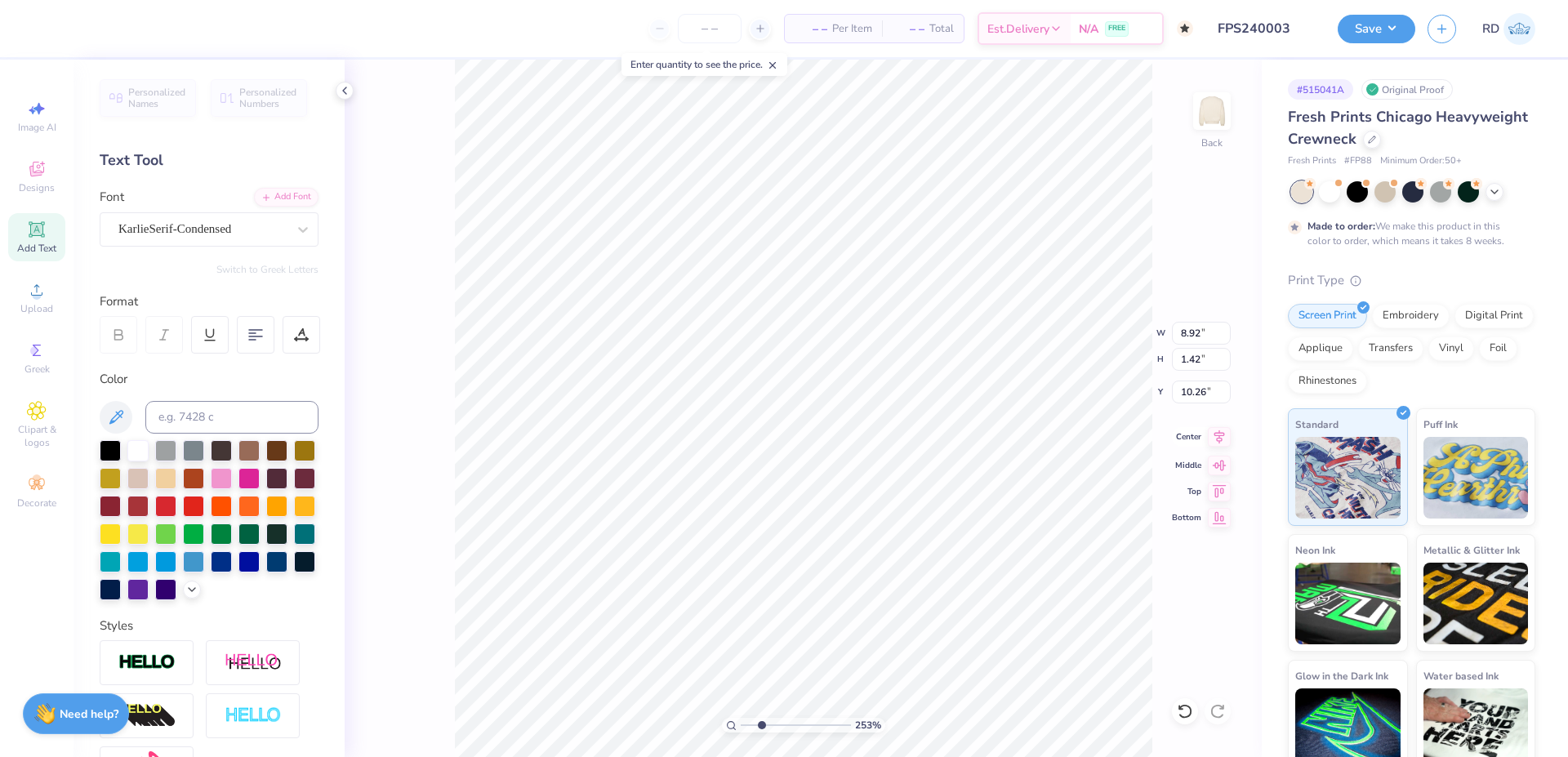
type input "2.43"
type input "2.00"
click at [1221, 440] on icon at bounding box center [1219, 437] width 23 height 20
drag, startPoint x: 731, startPoint y: 723, endPoint x: 719, endPoint y: 723, distance: 12.0
type input "1"
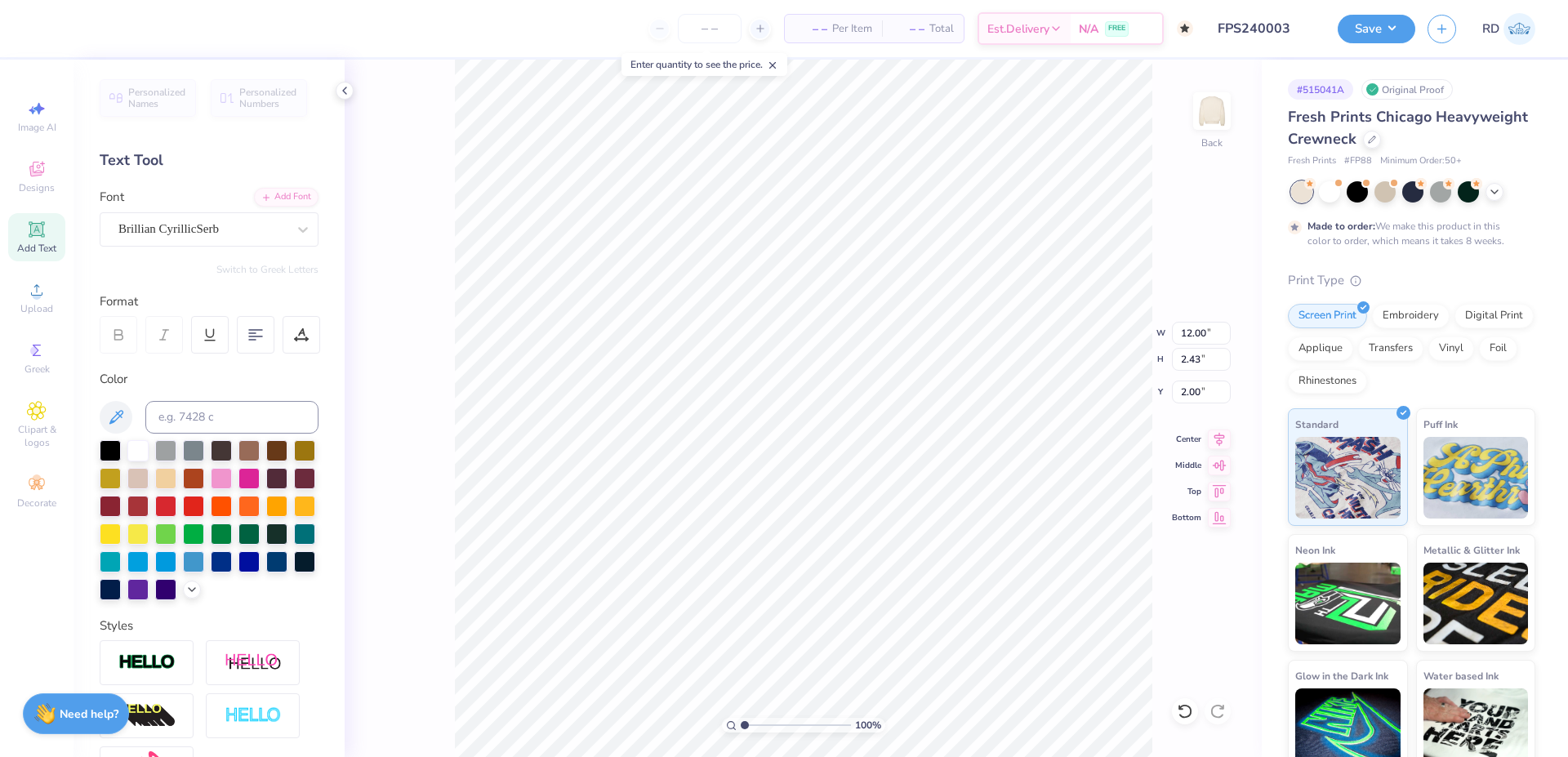
click at [741, 723] on input "range" at bounding box center [796, 725] width 110 height 14
click at [1202, 389] on input "2.00" at bounding box center [1201, 392] width 59 height 23
click at [1197, 393] on input "3.00" at bounding box center [1201, 392] width 59 height 23
type input "2.50"
click at [1221, 429] on icon at bounding box center [1219, 437] width 23 height 20
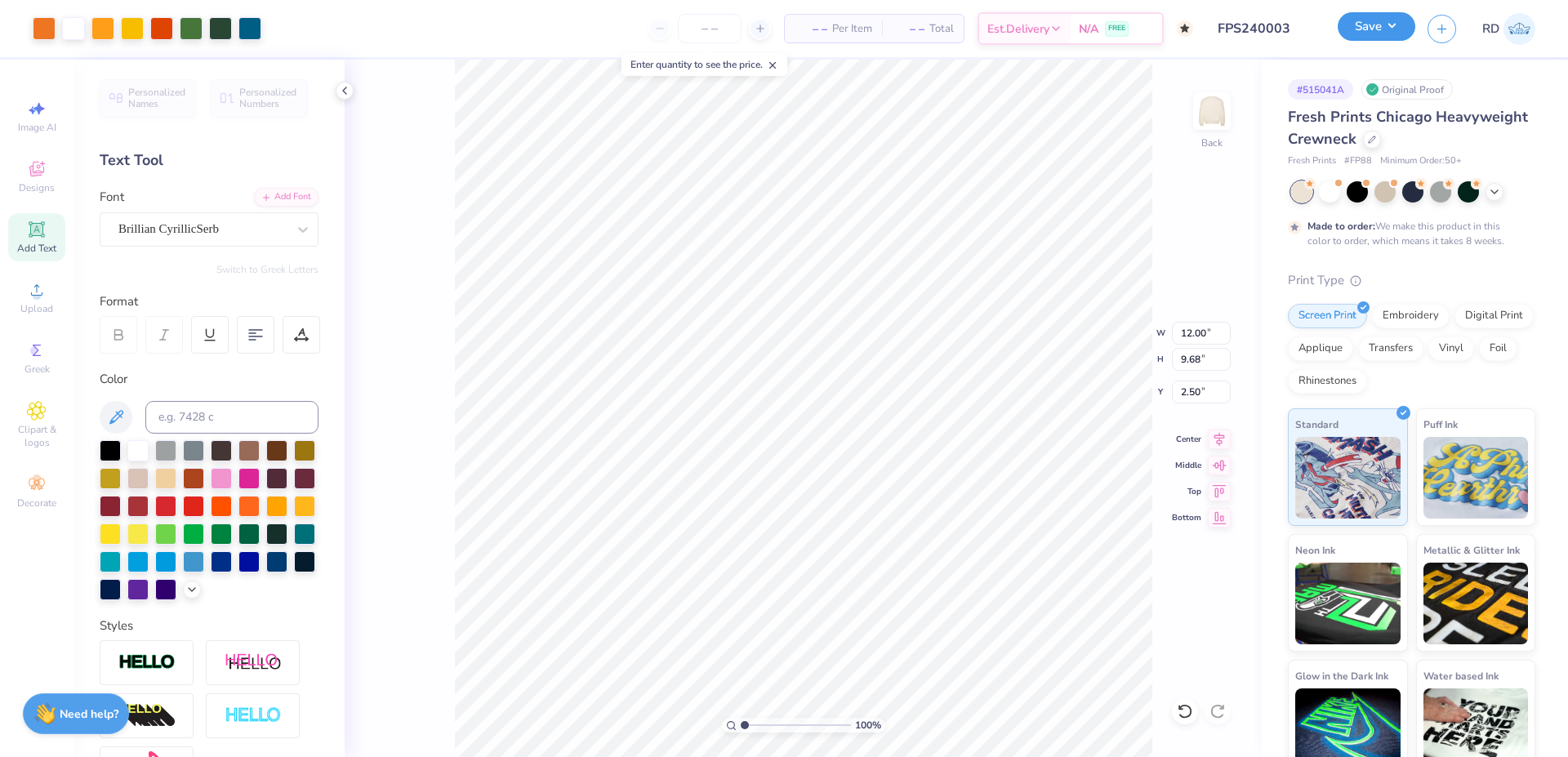
click at [1383, 19] on button "Save" at bounding box center [1377, 27] width 78 height 29
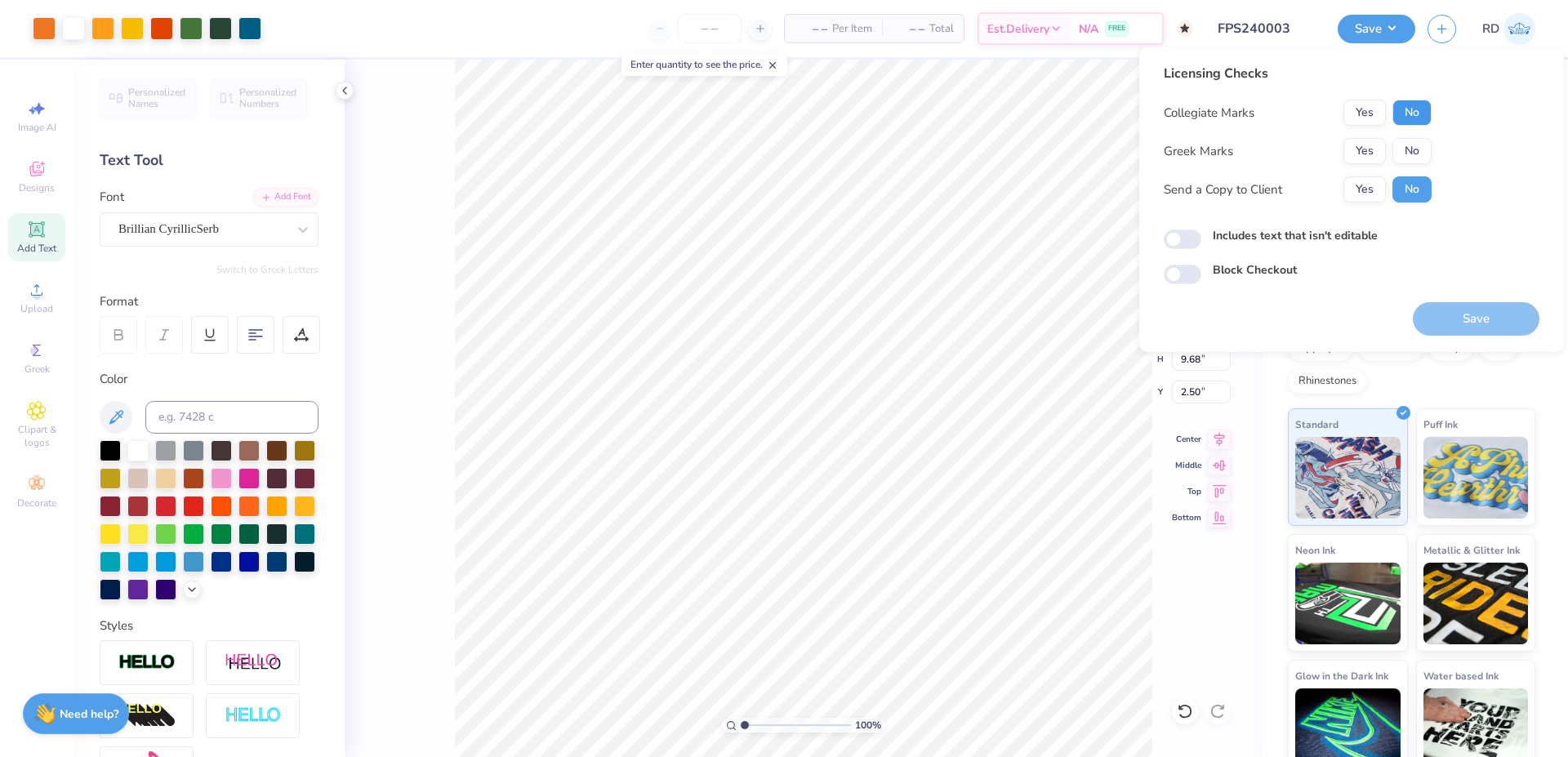
click at [1421, 111] on button "No" at bounding box center [1411, 112] width 39 height 26
click at [1361, 143] on button "Yes" at bounding box center [1364, 151] width 42 height 26
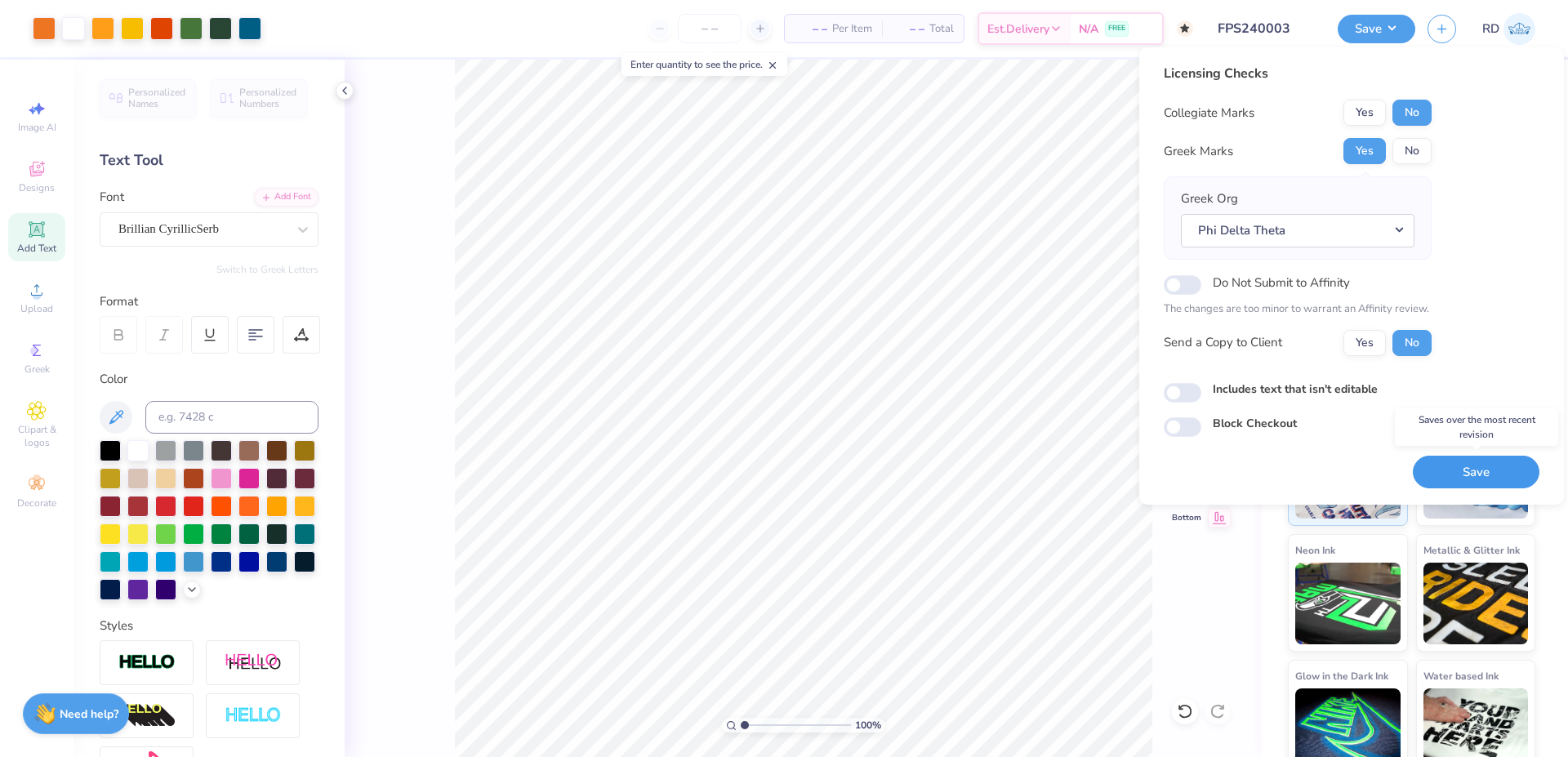
click at [1482, 461] on button "Save" at bounding box center [1476, 472] width 126 height 33
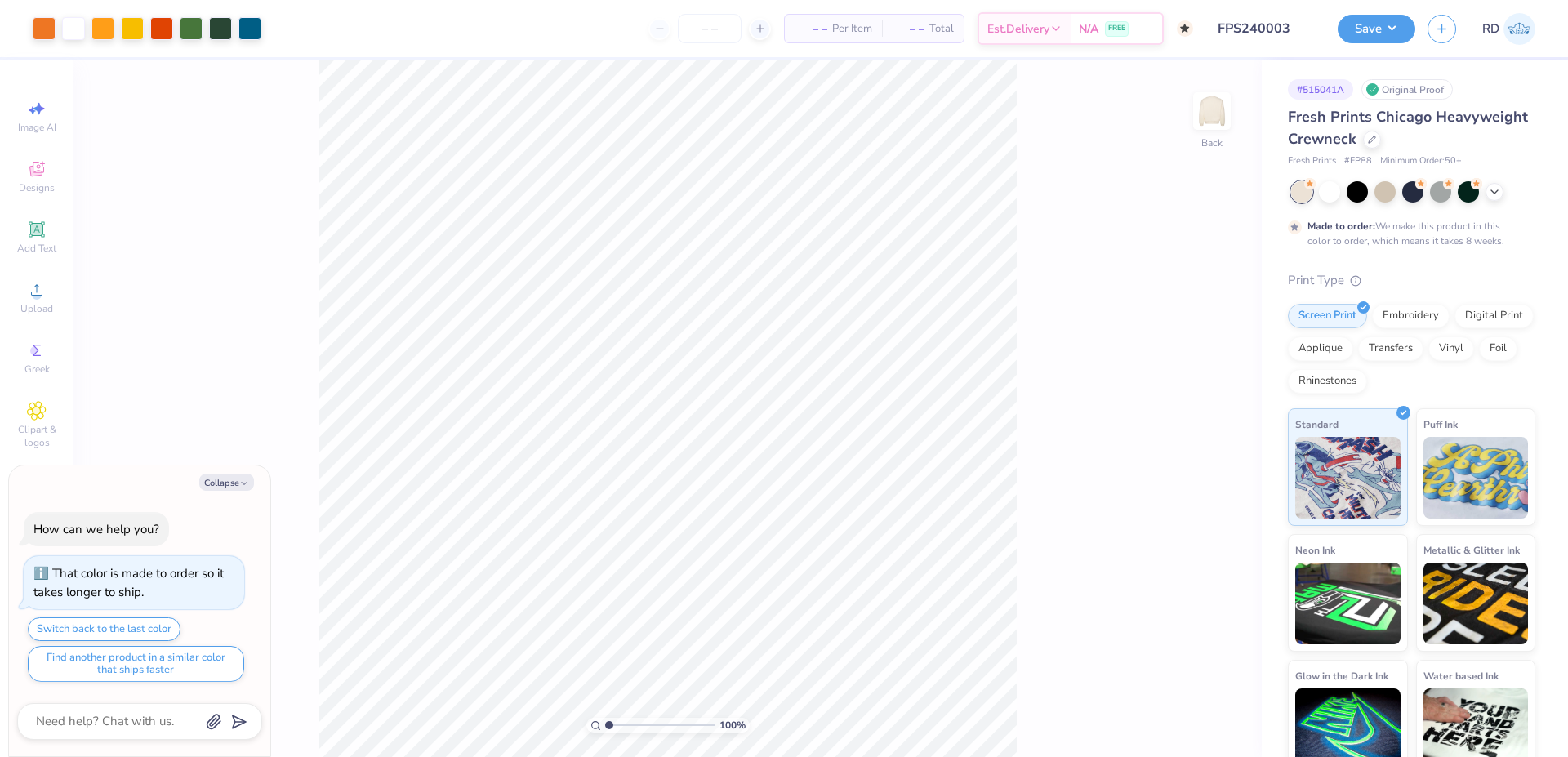
type textarea "x"
